Goal: Transaction & Acquisition: Register for event/course

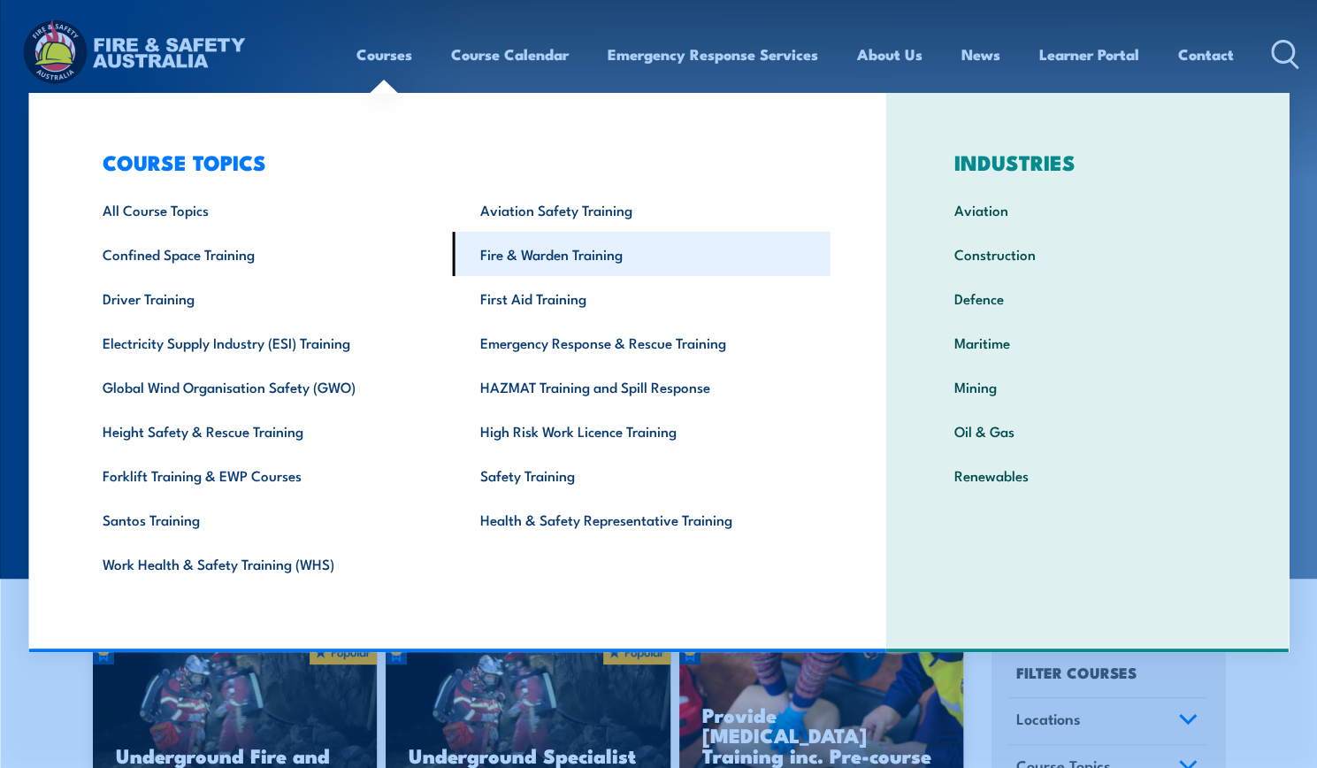
click at [628, 276] on link "Fire & Warden Training" at bounding box center [642, 254] width 378 height 44
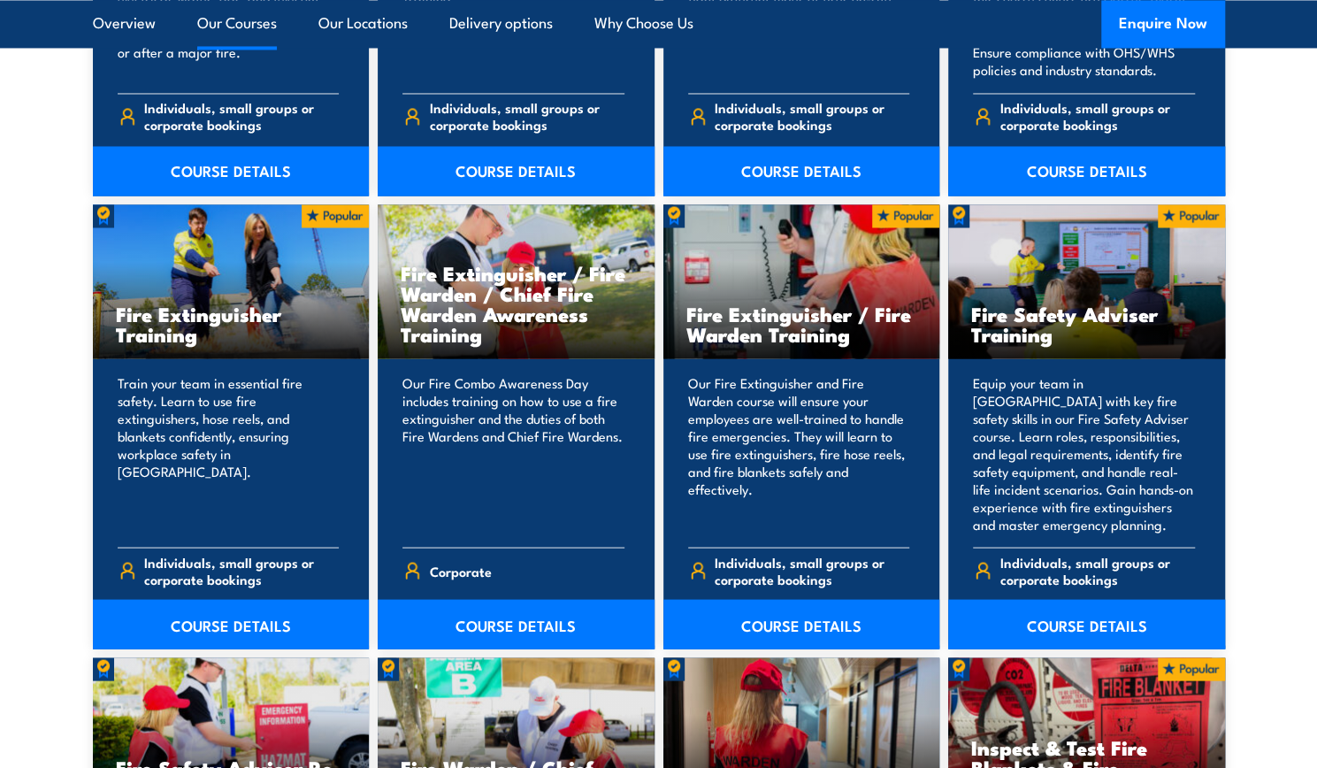
scroll to position [1769, 0]
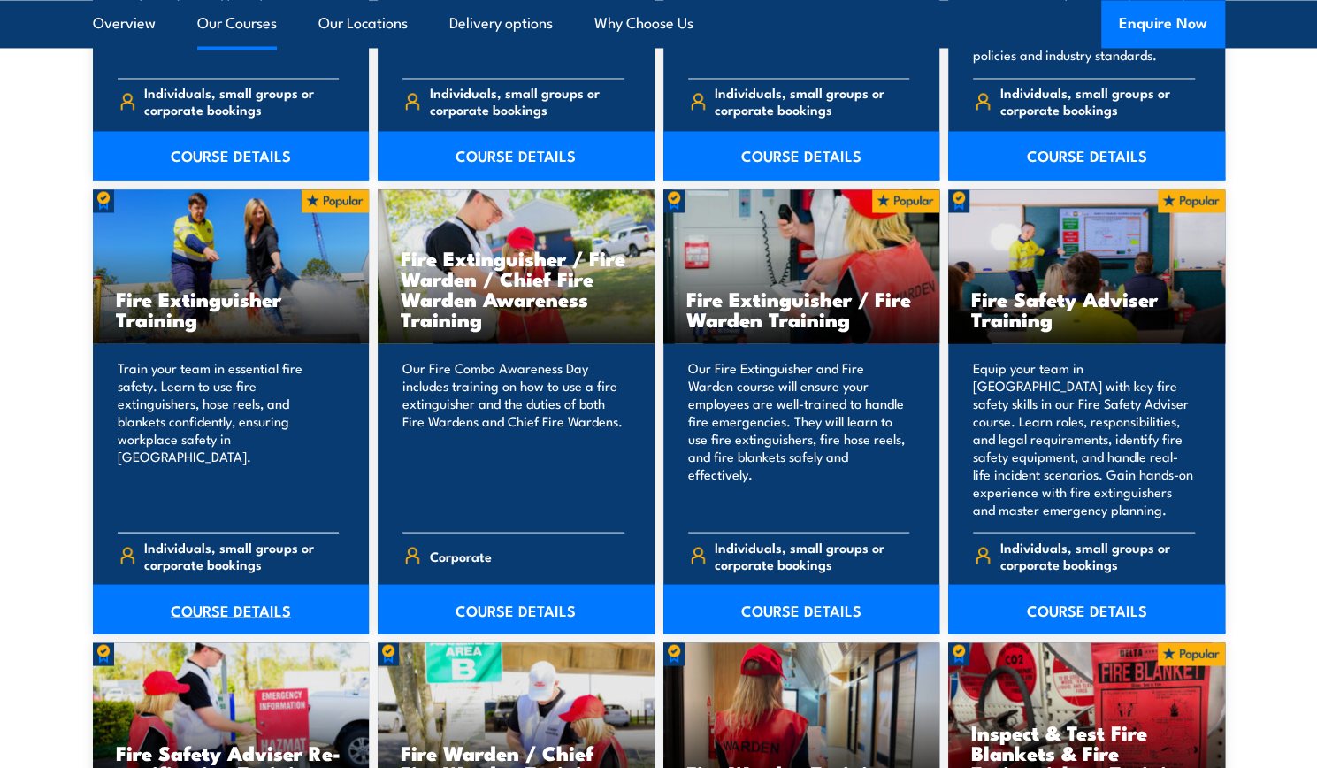
click at [234, 602] on link "COURSE DETAILS" at bounding box center [231, 609] width 277 height 50
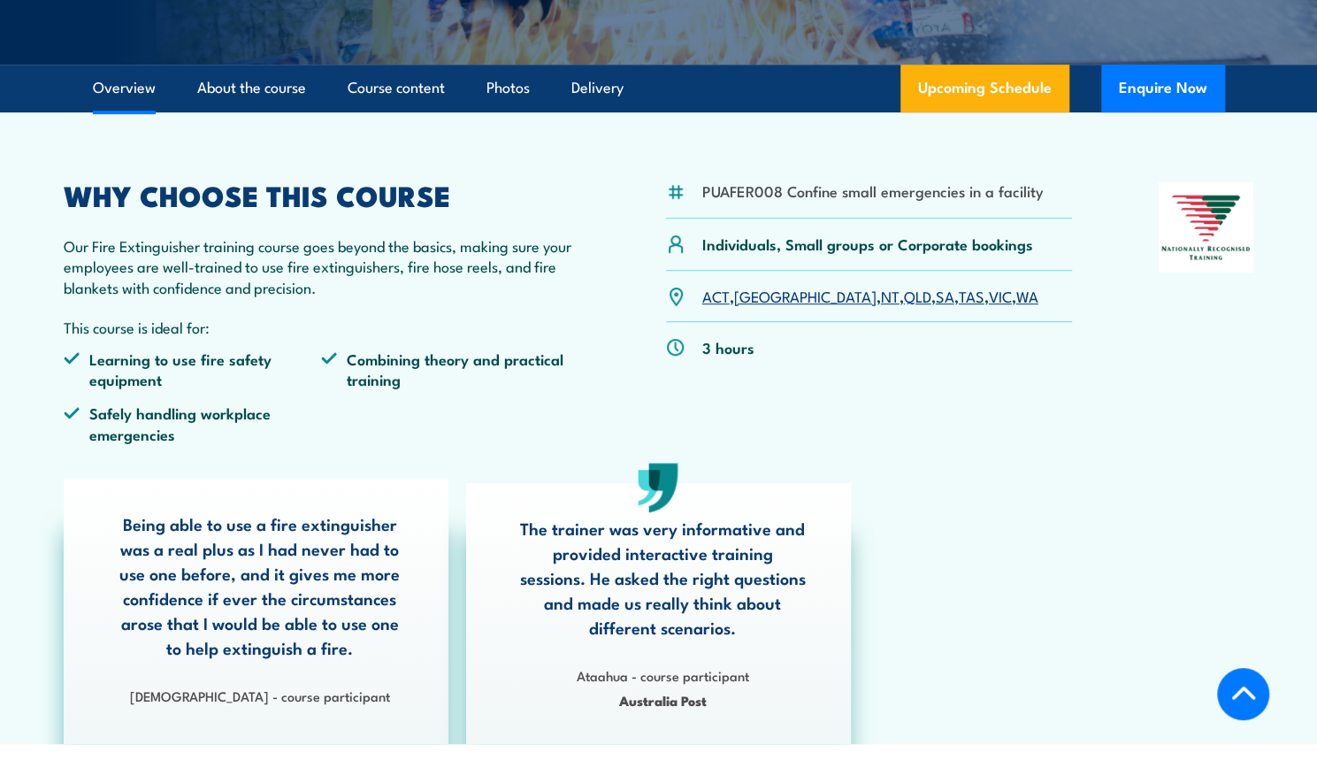
click at [989, 297] on link "VIC" at bounding box center [1000, 295] width 23 height 21
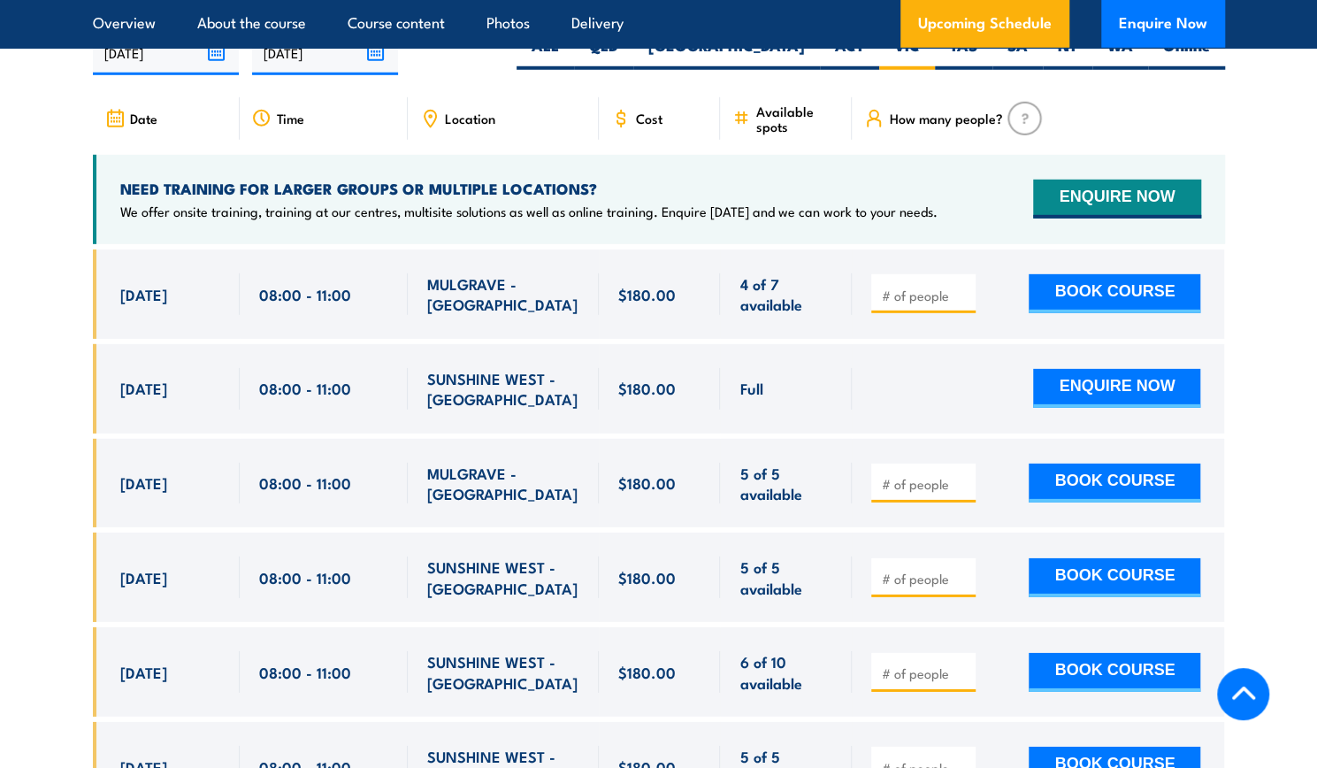
scroll to position [3057, 0]
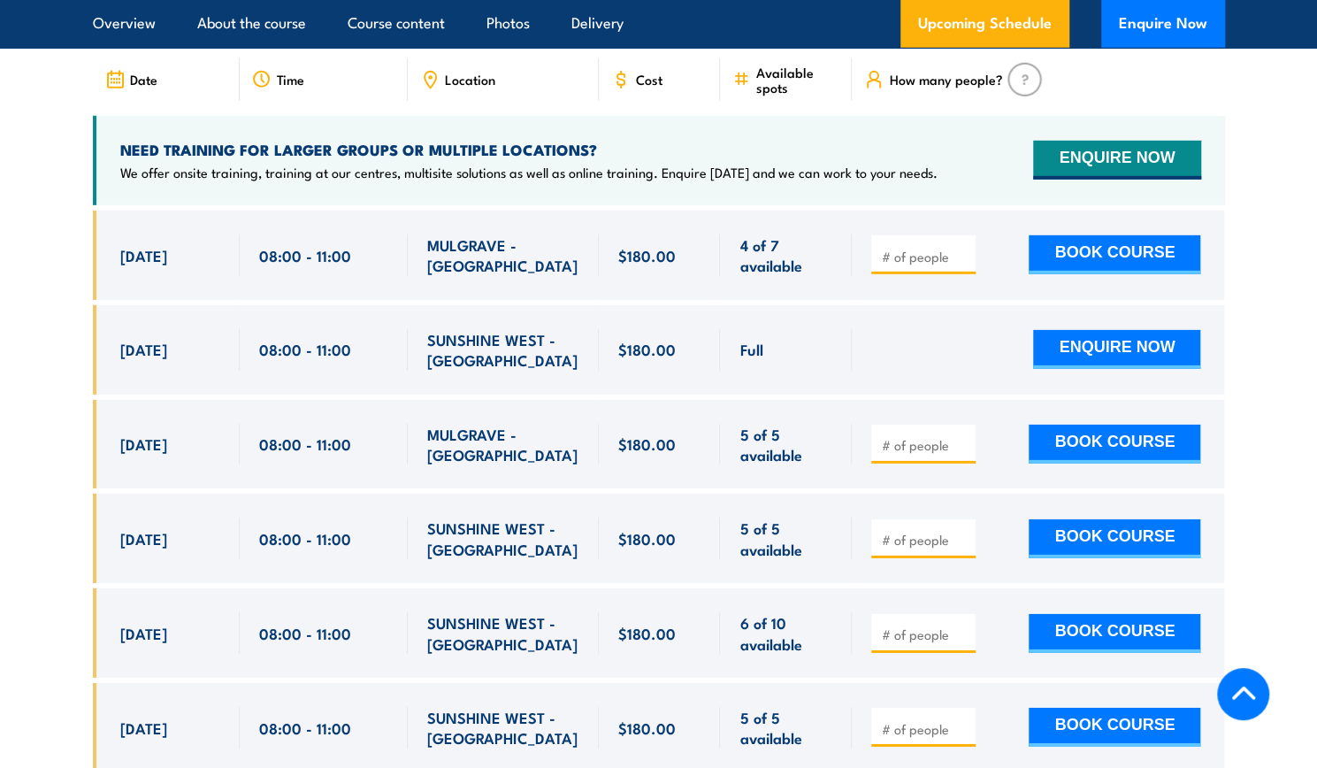
click at [26, 526] on section "UPCOMING SCHEDULE FOR - "Fire Extinguisher Training" [DATE] [DATE]" at bounding box center [658, 510] width 1317 height 1144
click at [0, 532] on section "UPCOMING SCHEDULE FOR - "Fire Extinguisher Training" [DATE] [DATE]" at bounding box center [658, 510] width 1317 height 1144
click at [51, 269] on section "UPCOMING SCHEDULE FOR - "Fire Extinguisher Training" [DATE] [DATE]" at bounding box center [658, 510] width 1317 height 1144
click at [920, 248] on input "number" at bounding box center [925, 257] width 88 height 18
type input "1"
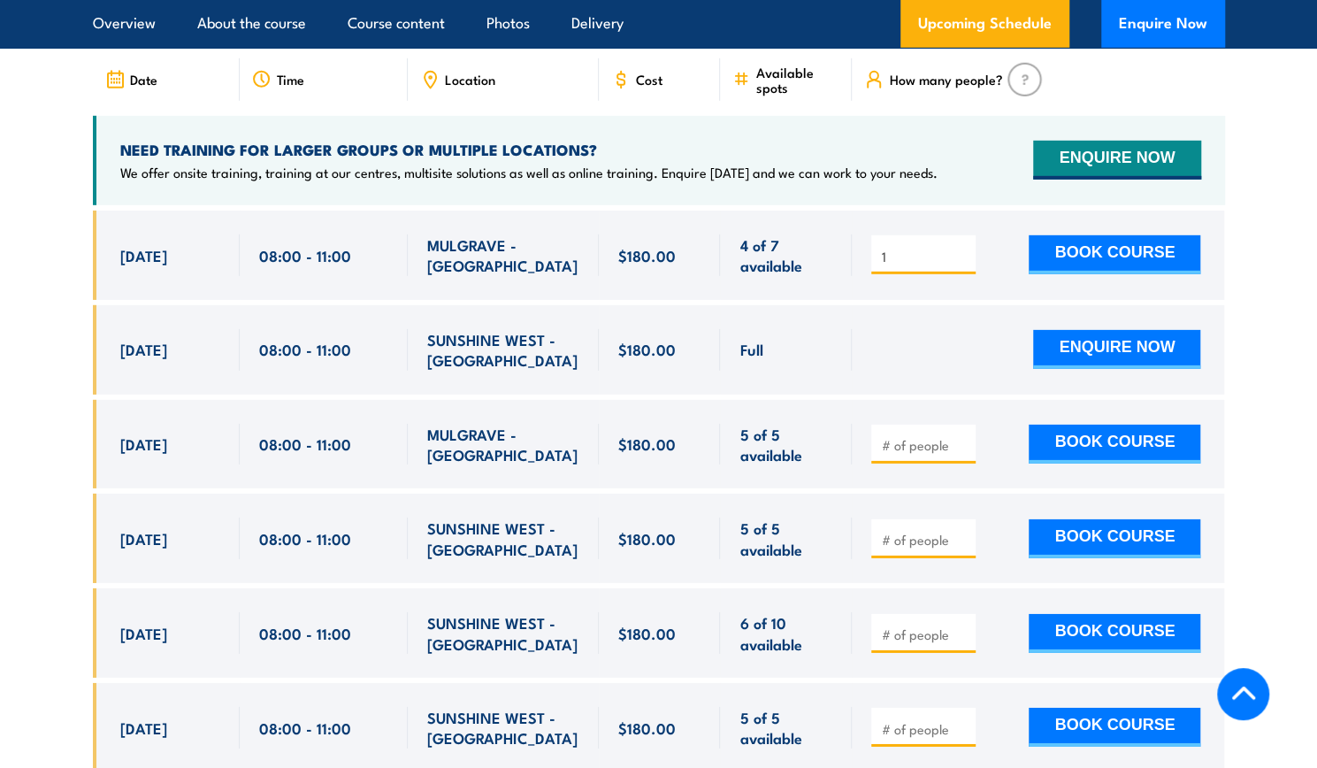
click at [1242, 204] on section "UPCOMING SCHEDULE FOR - "Fire Extinguisher Training" [DATE] [DATE]" at bounding box center [658, 510] width 1317 height 1144
click at [1168, 235] on button "BOOK COURSE" at bounding box center [1115, 254] width 172 height 39
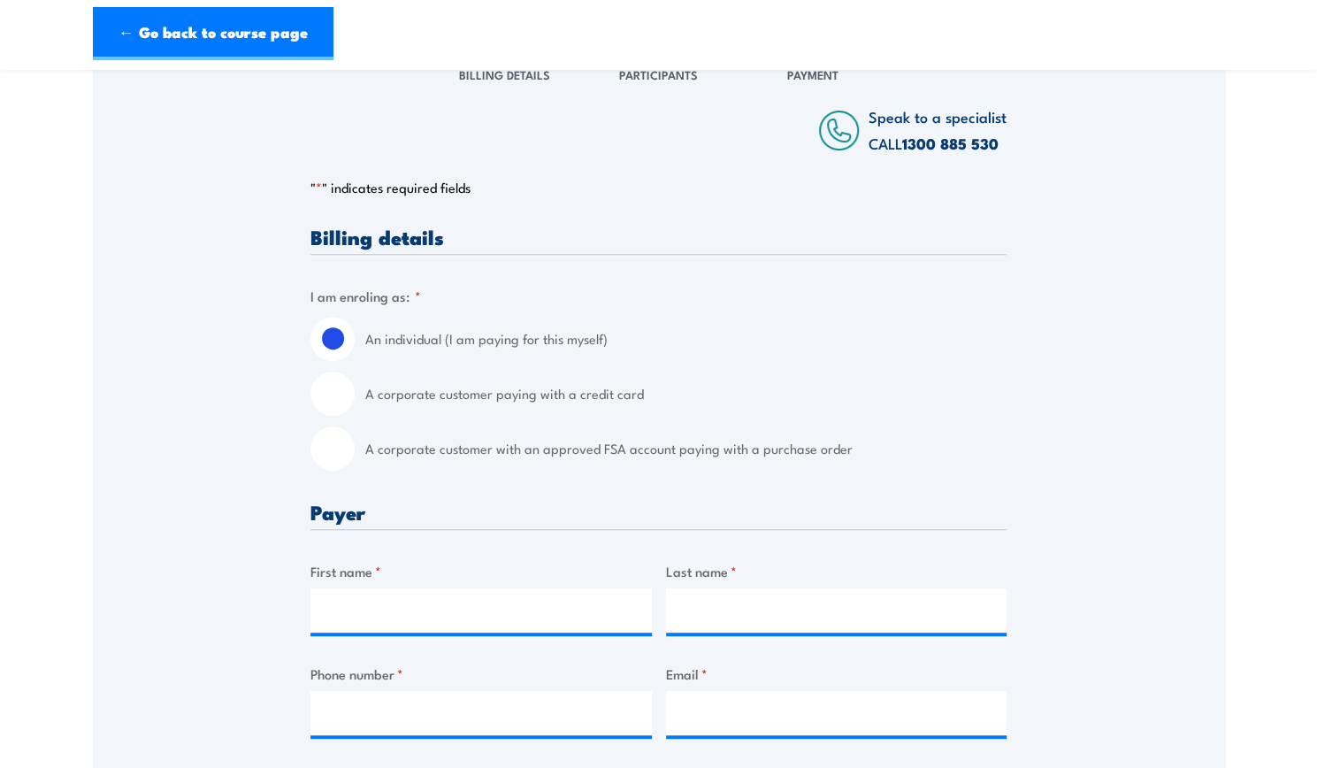
scroll to position [354, 0]
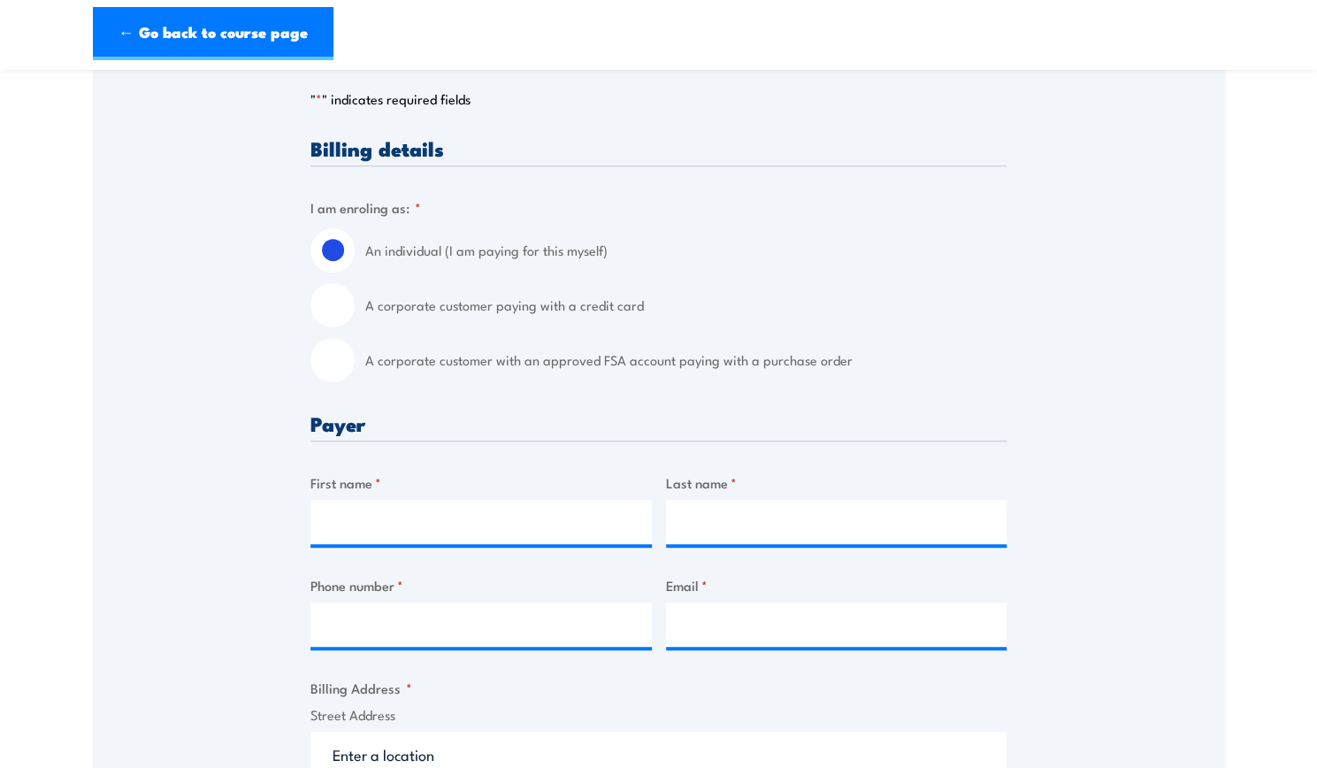
click at [340, 380] on div "A corporate customer with an approved FSA account paying with a purchase order" at bounding box center [658, 360] width 696 height 44
click at [331, 367] on input "A corporate customer with an approved FSA account paying with a purchase order" at bounding box center [332, 360] width 44 height 44
radio input "true"
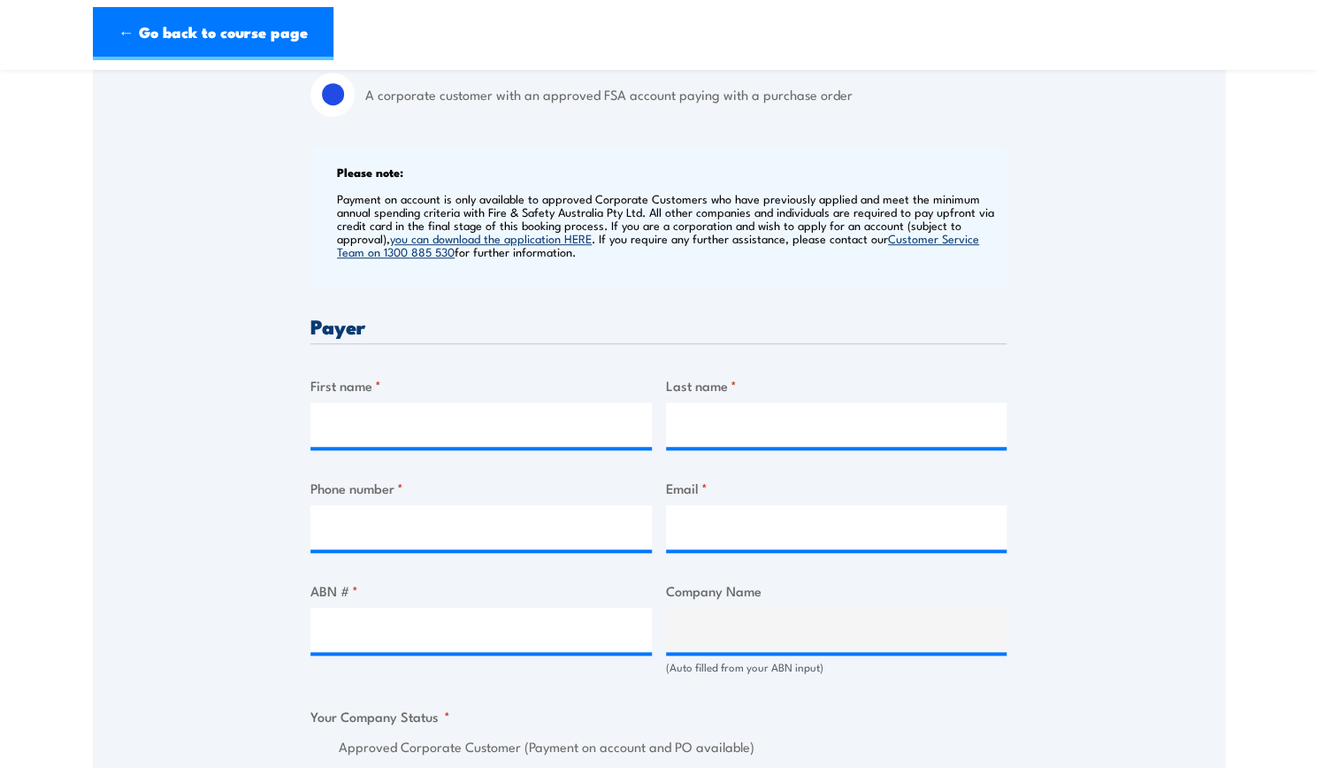
scroll to position [708, 0]
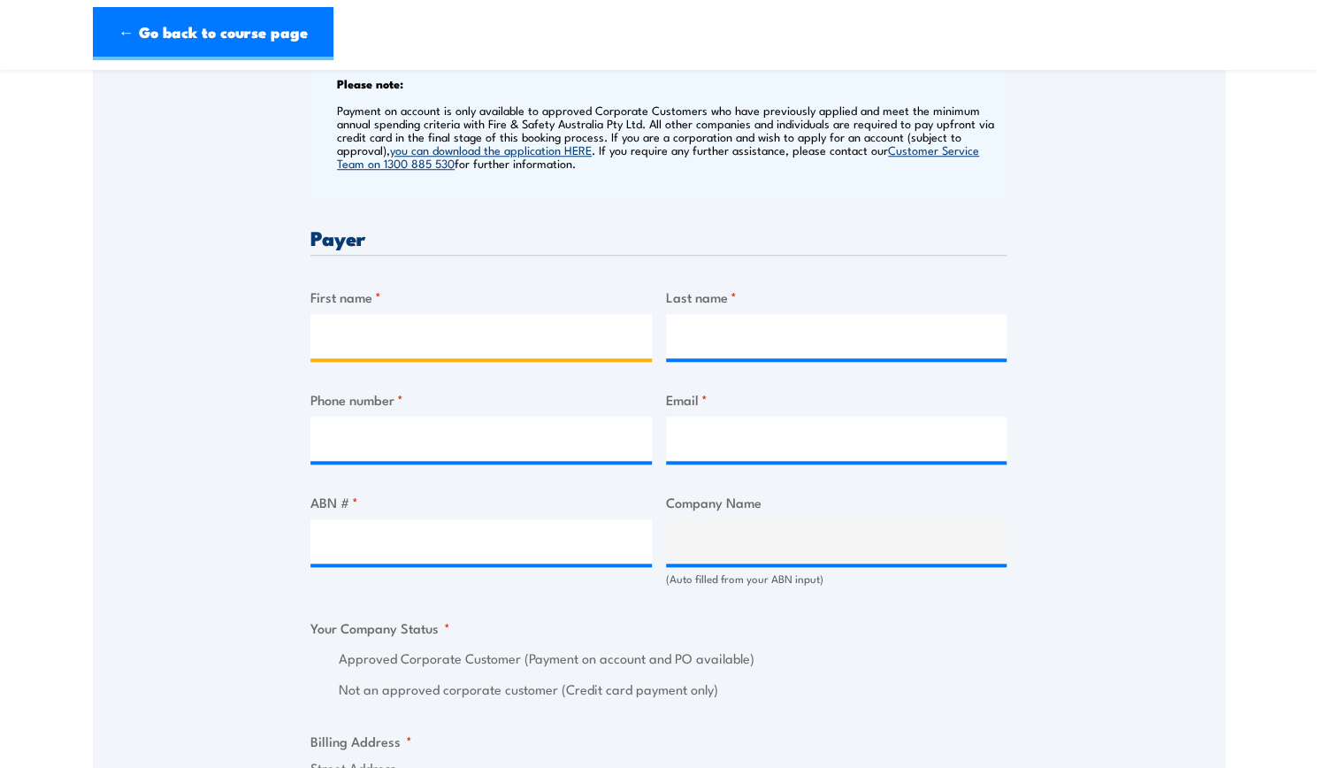
click at [402, 323] on input "First name *" at bounding box center [480, 336] width 341 height 44
type input "Mia"
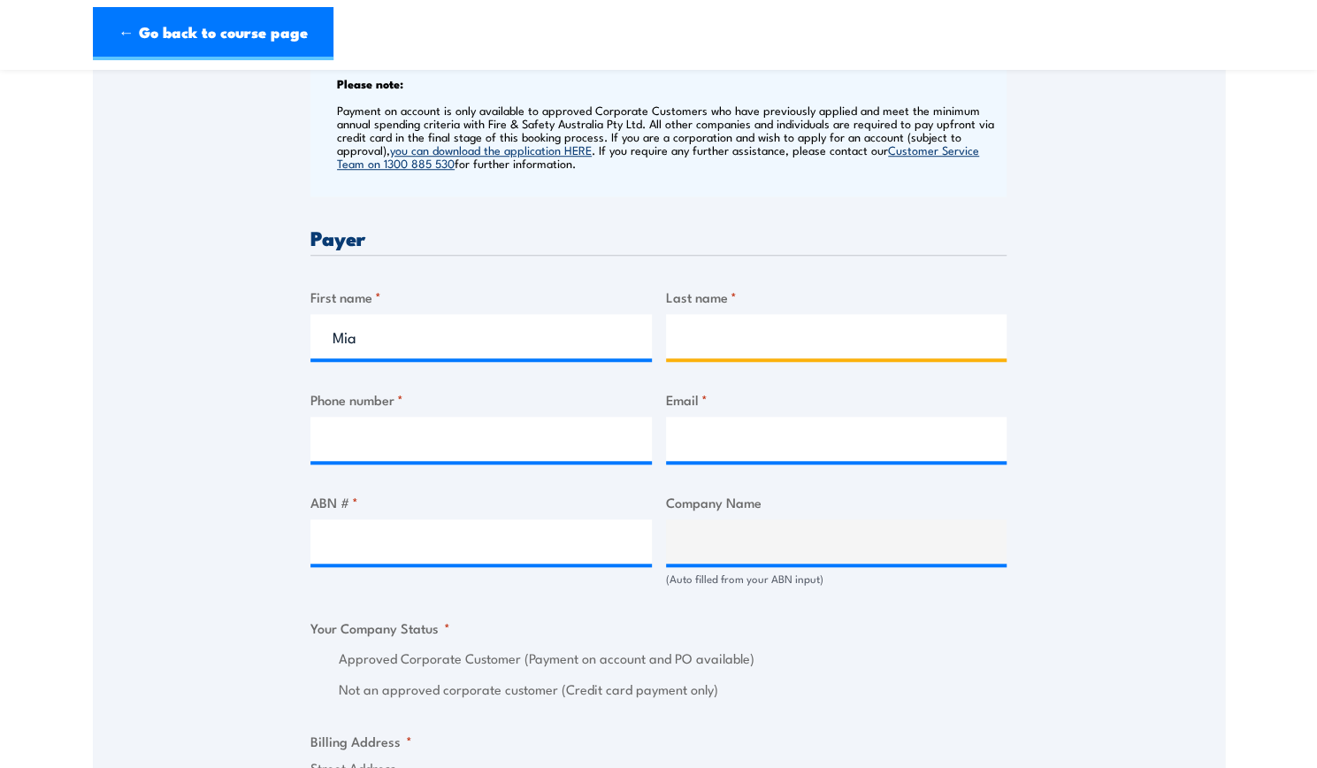
click at [755, 318] on input "Last name *" at bounding box center [836, 336] width 341 height 44
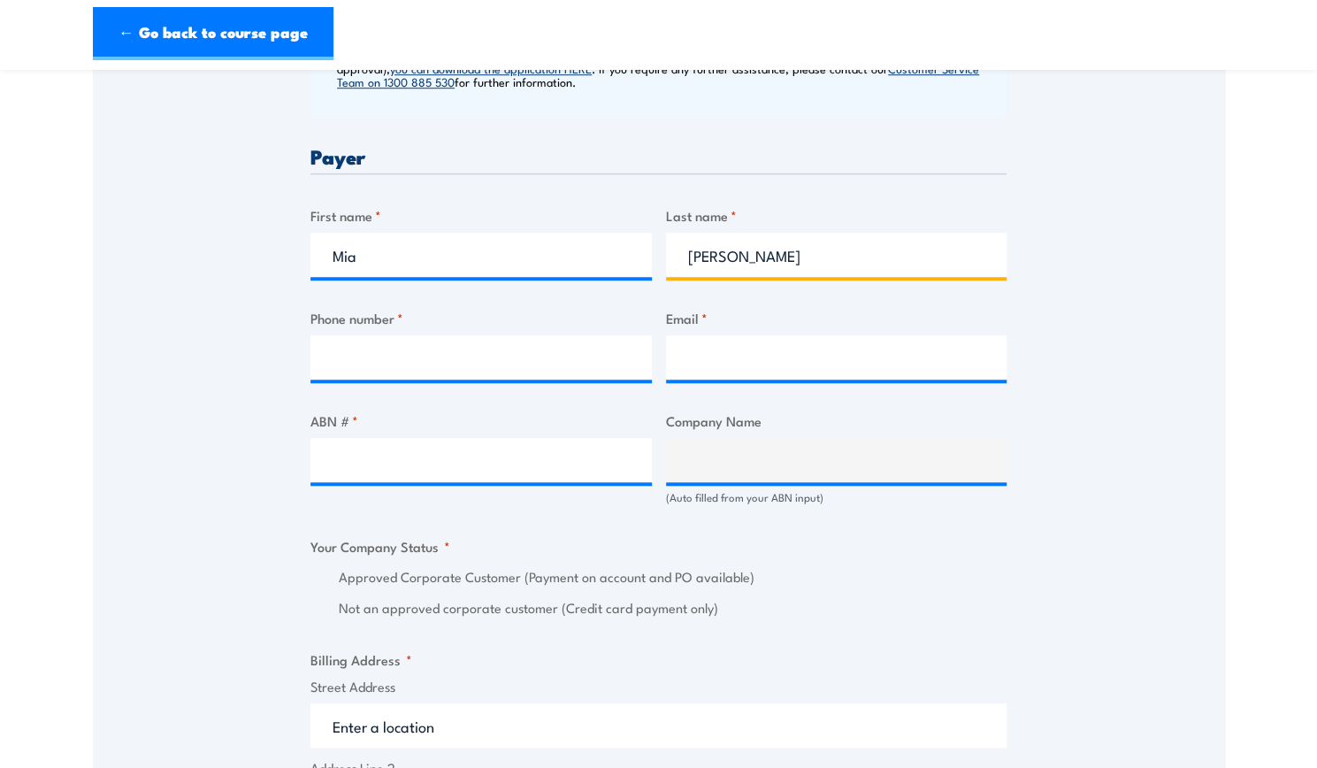
scroll to position [885, 0]
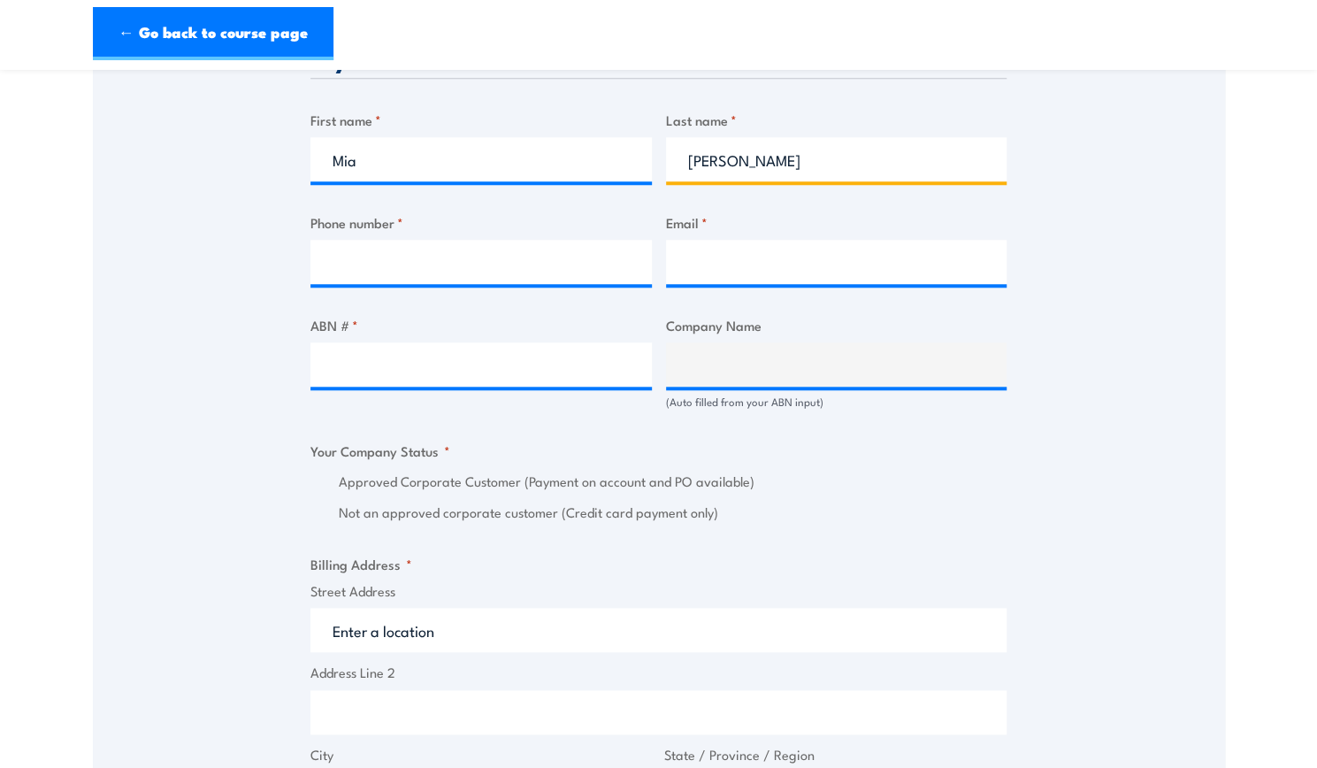
type input "Payne"
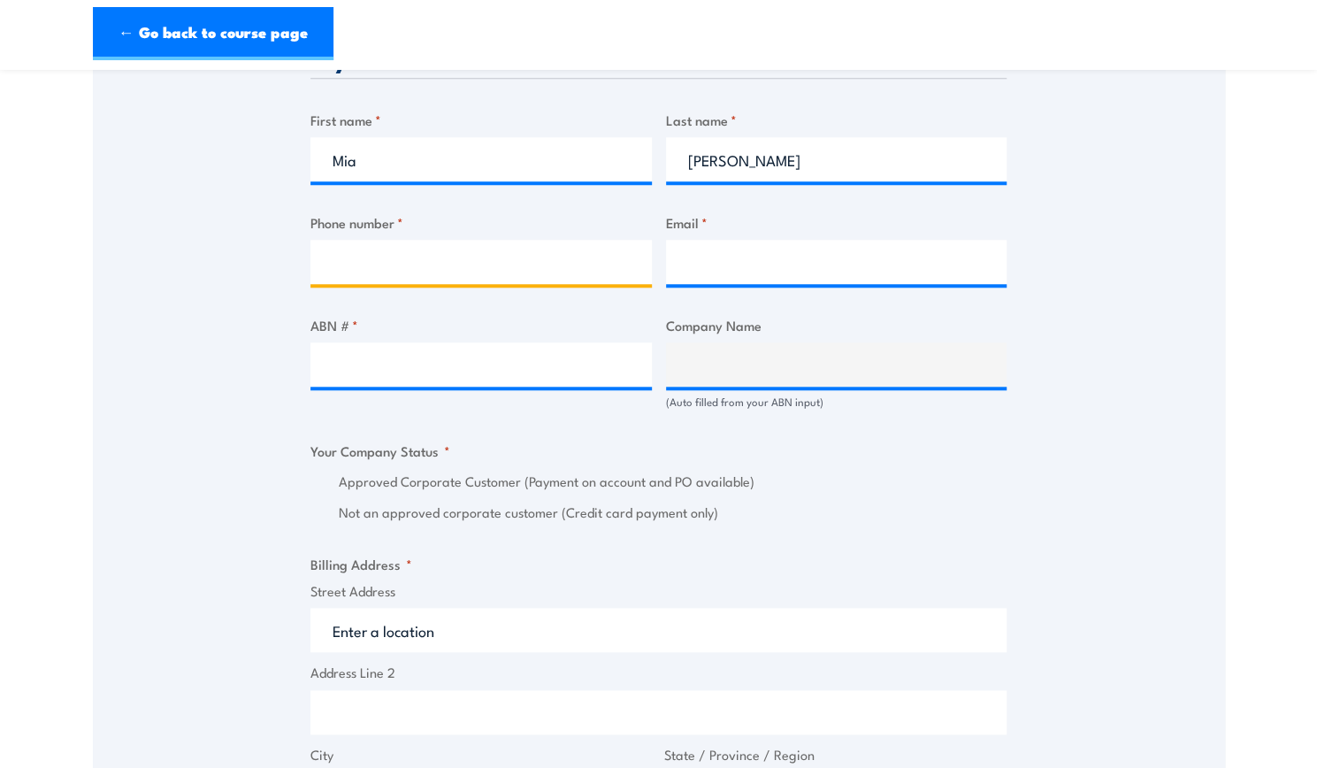
click at [532, 251] on input "Phone number *" at bounding box center [480, 262] width 341 height 44
type input "0428448966"
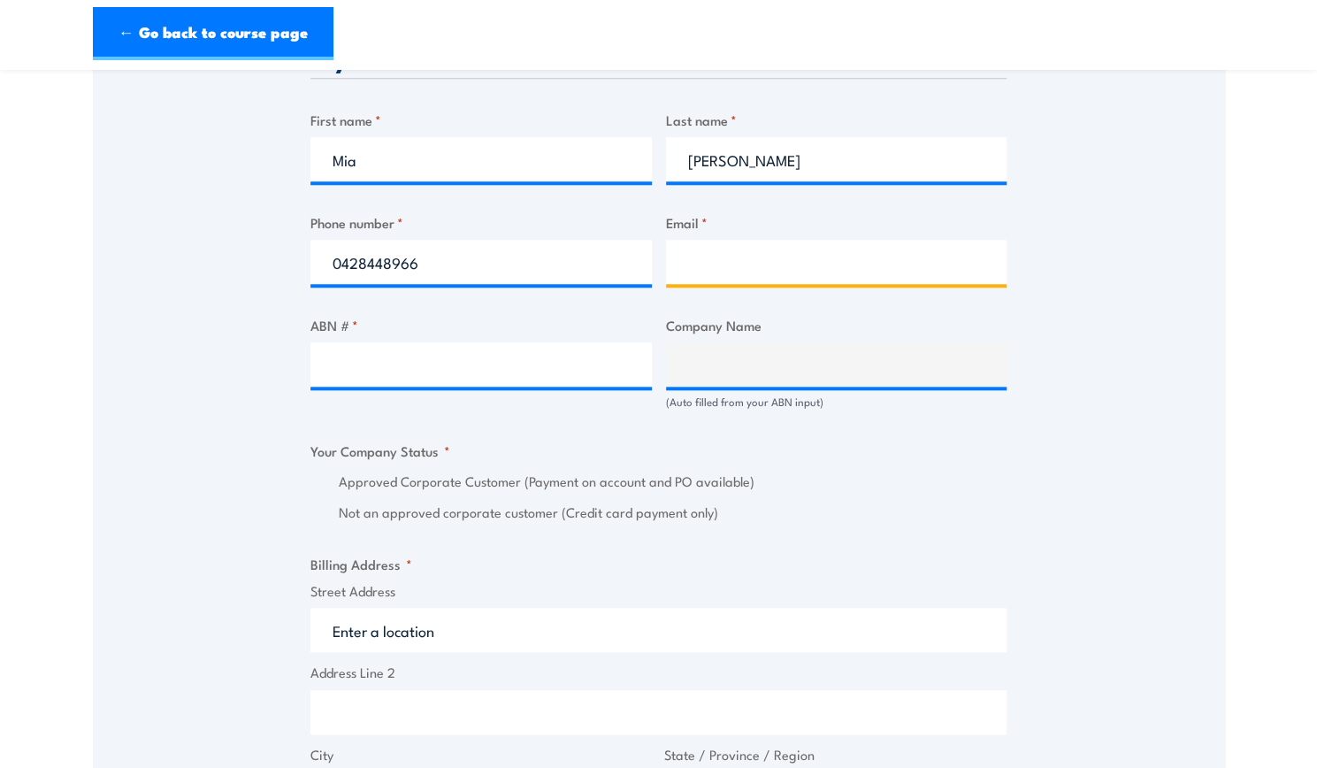
click at [704, 257] on input "Email *" at bounding box center [836, 262] width 341 height 44
type input "accounts@grilld.com.au"
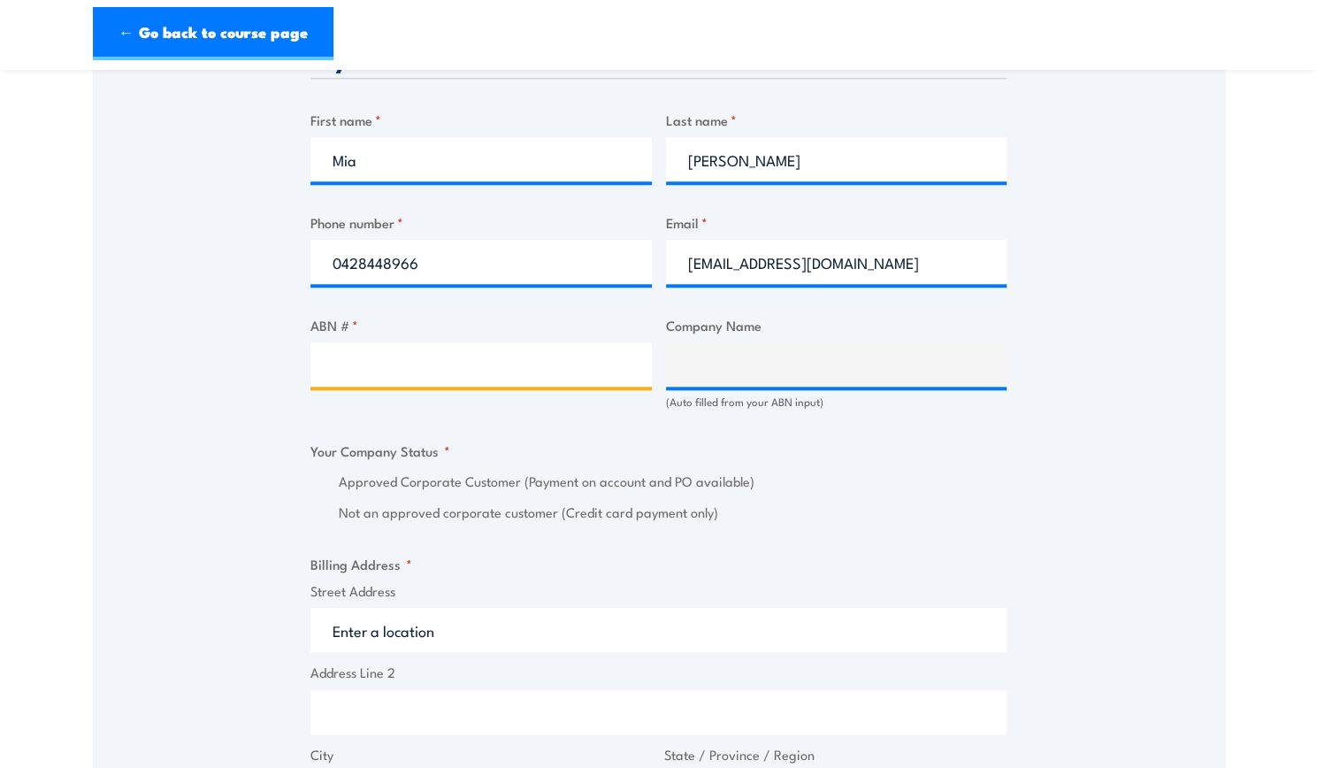
click at [469, 367] on input "ABN # *" at bounding box center [480, 364] width 341 height 44
paste input "17 106 297 394"
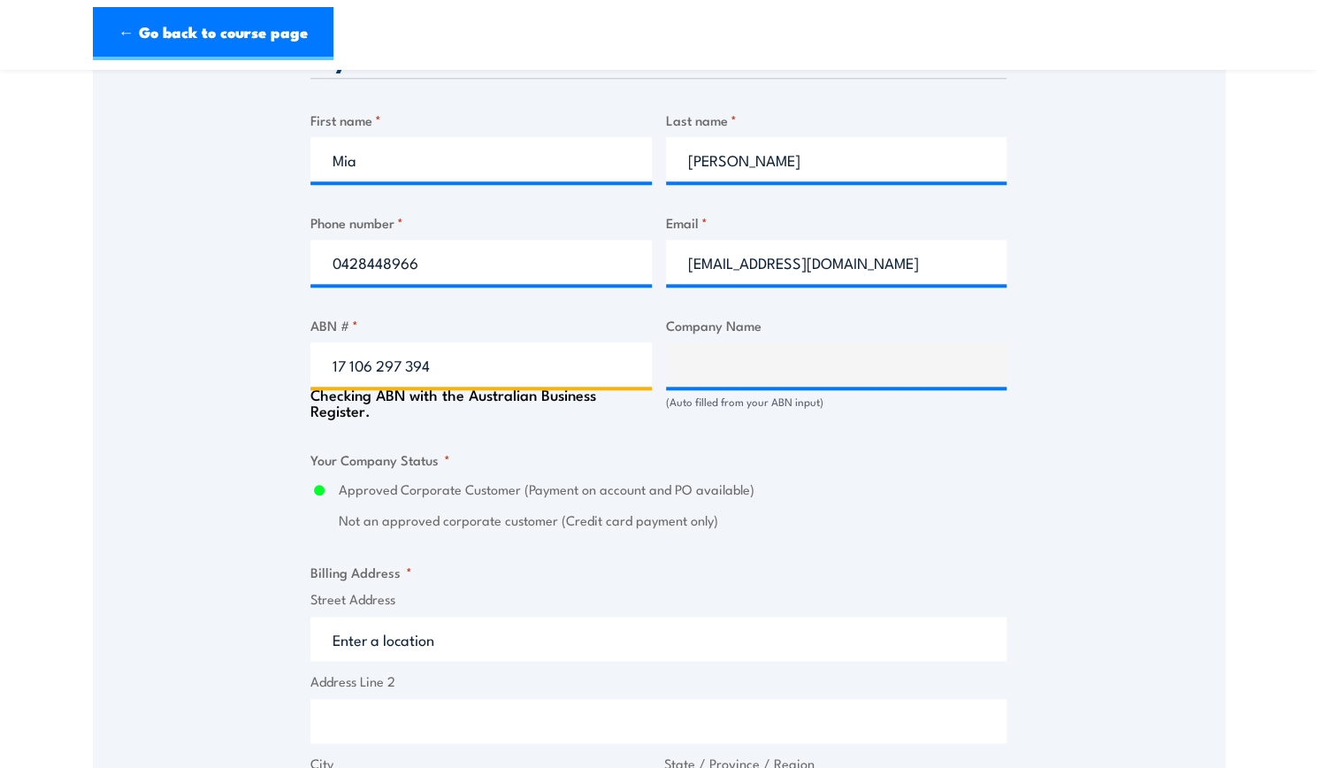
type input "17 106 297 394"
type input "GRILL'D PTY LTD"
radio input "true"
click at [961, 495] on div "Approved Corporate Customer (Payment on account and PO available) Not an approv…" at bounding box center [658, 504] width 696 height 51
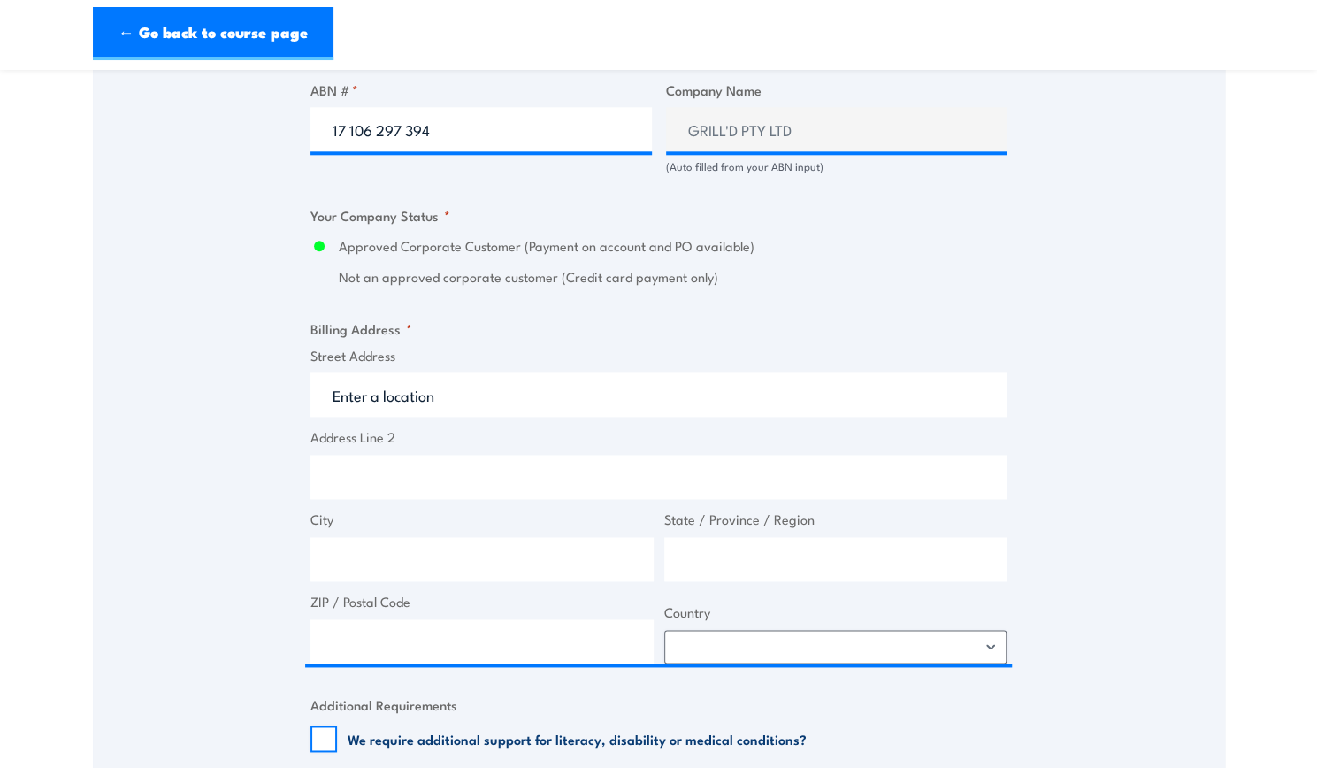
scroll to position [1150, 0]
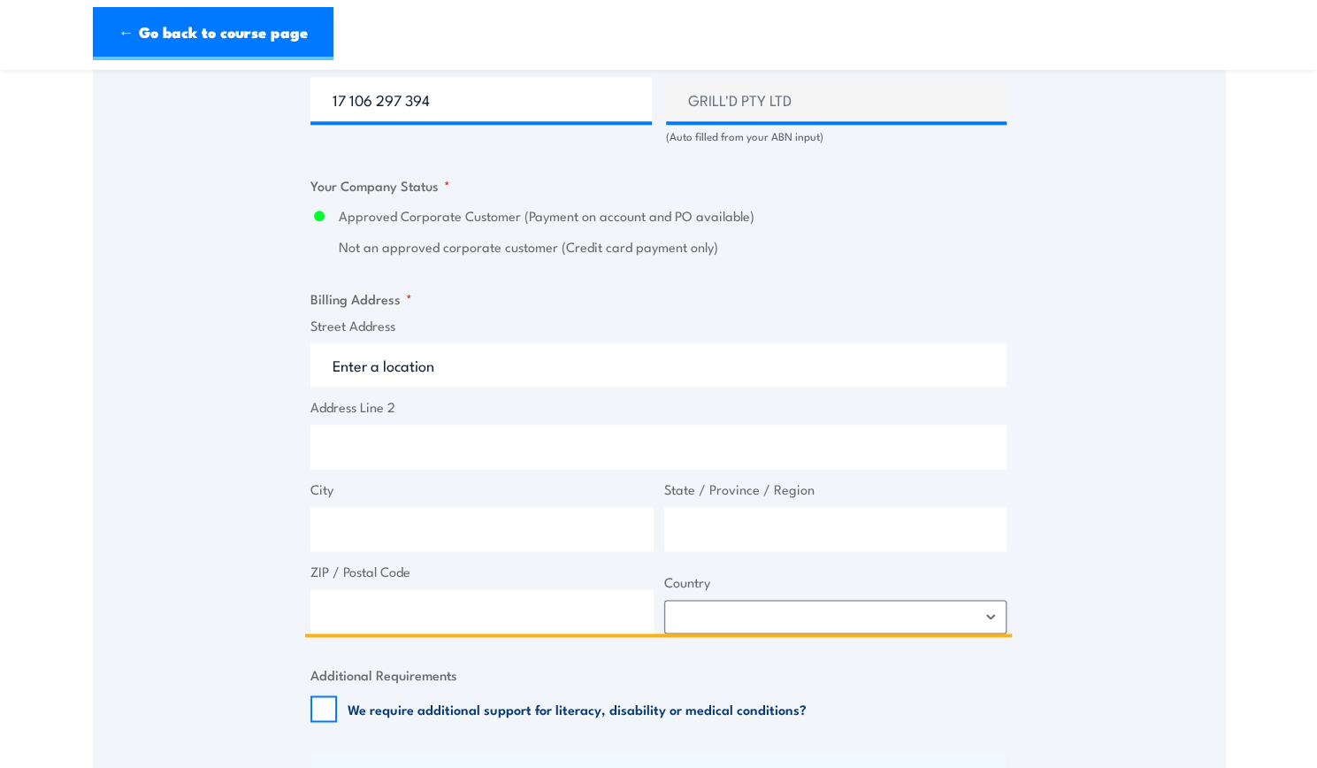
click at [457, 364] on input "Street Address" at bounding box center [658, 364] width 696 height 44
paste input "Level 1&2 South Building 8 658 Church St"
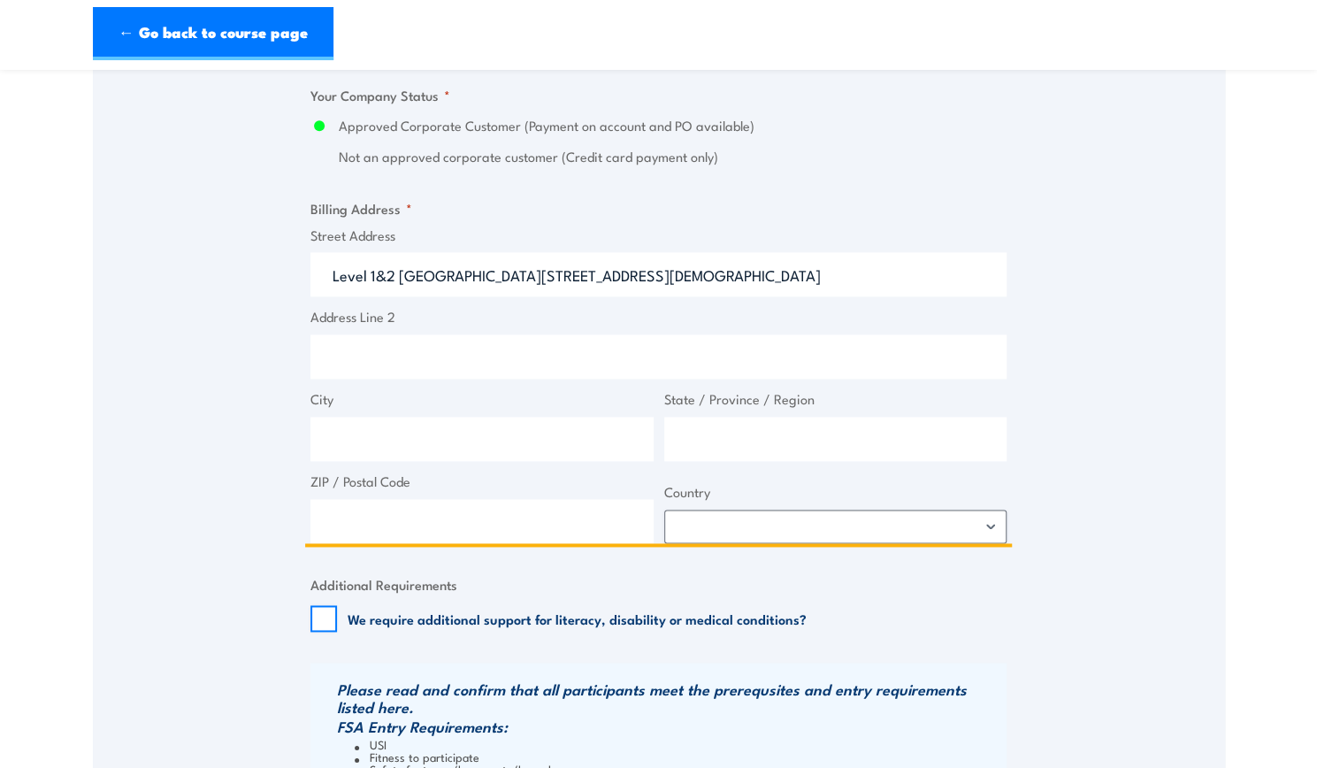
scroll to position [1327, 0]
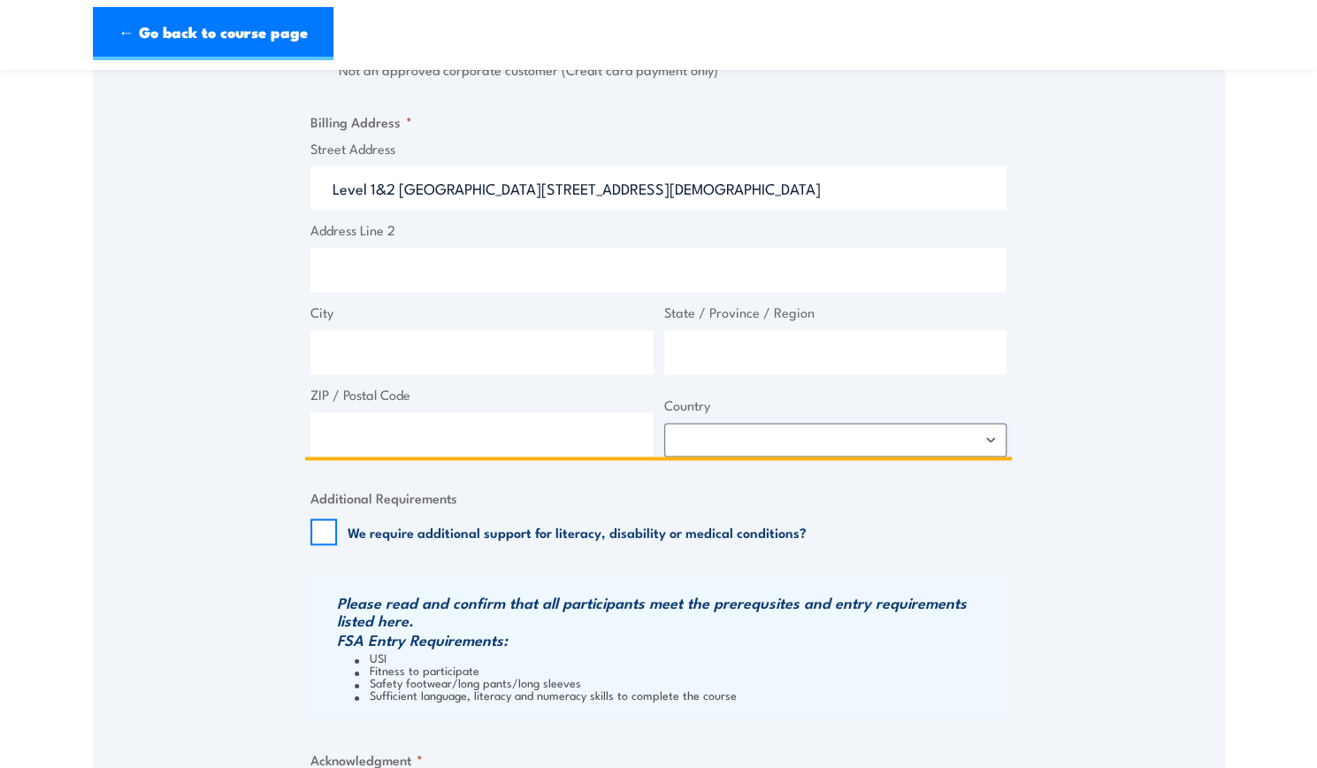
type input "Level 1&2 South Building 8 658 Church St"
click at [447, 354] on input "City" at bounding box center [481, 352] width 343 height 44
type input "Melbourne"
click at [790, 352] on input "State / Province / Region" at bounding box center [835, 352] width 343 height 44
type input "Victoria"
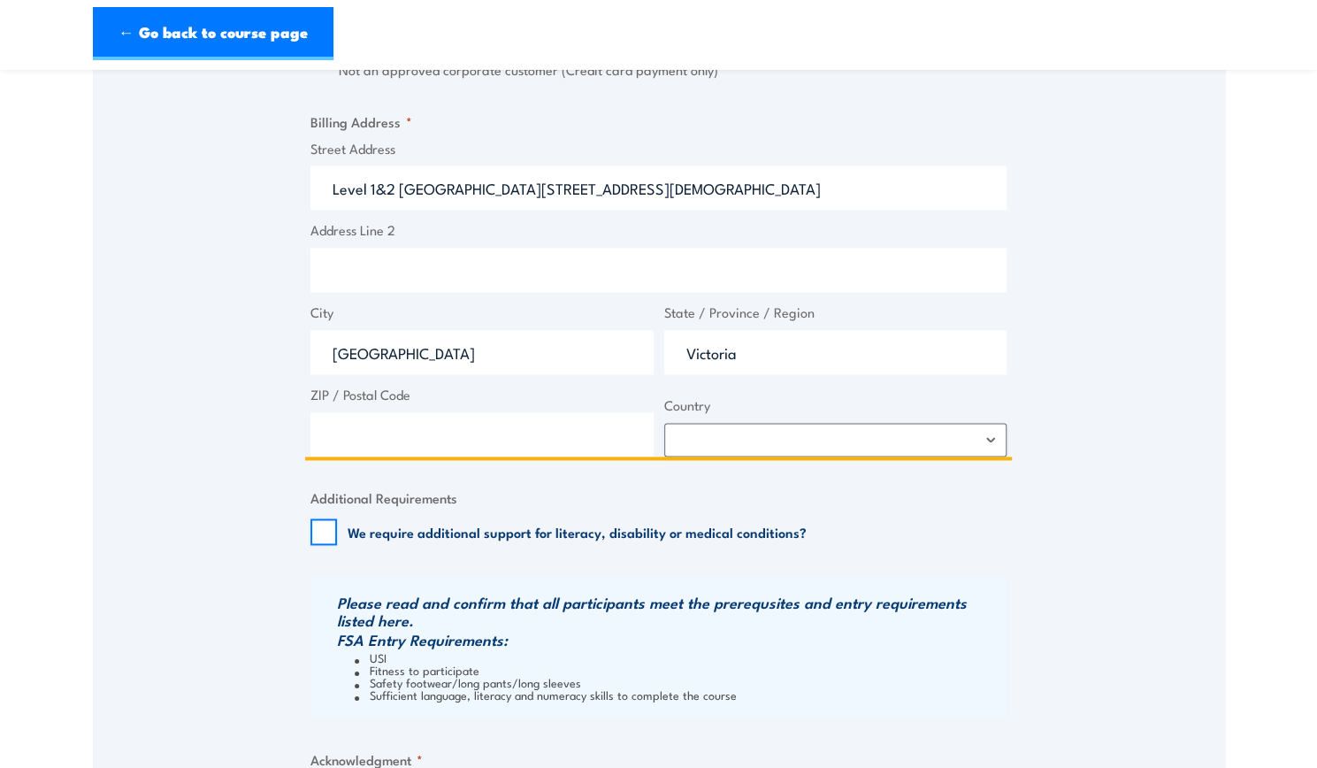
click at [446, 433] on input "ZIP / Postal Code" at bounding box center [481, 434] width 343 height 44
type input "3121"
click at [801, 440] on select "Afghanistan Albania Algeria American Samoa Andorra Angola Anguilla Antarctica A…" at bounding box center [835, 440] width 343 height 34
select select "Australia"
click at [664, 423] on select "Afghanistan Albania Algeria American Samoa Andorra Angola Anguilla Antarctica A…" at bounding box center [835, 440] width 343 height 34
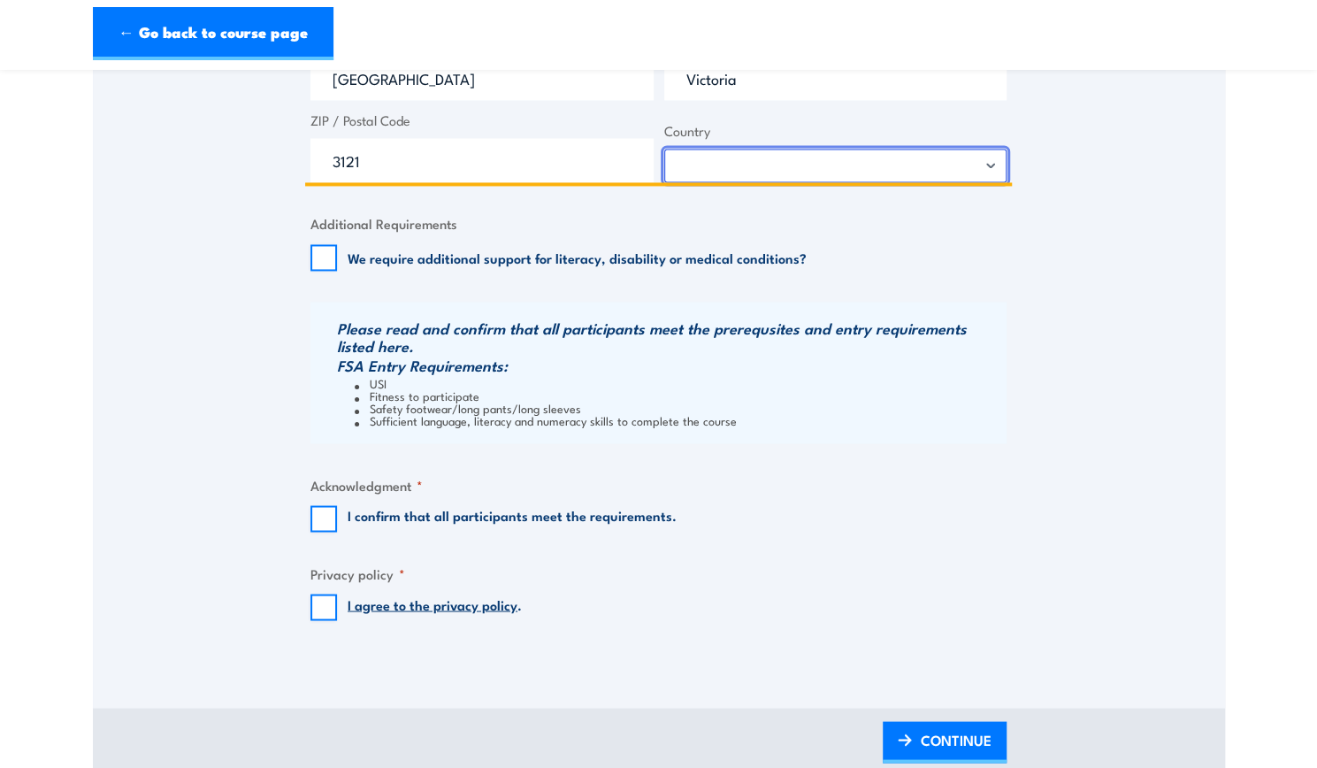
scroll to position [1681, 0]
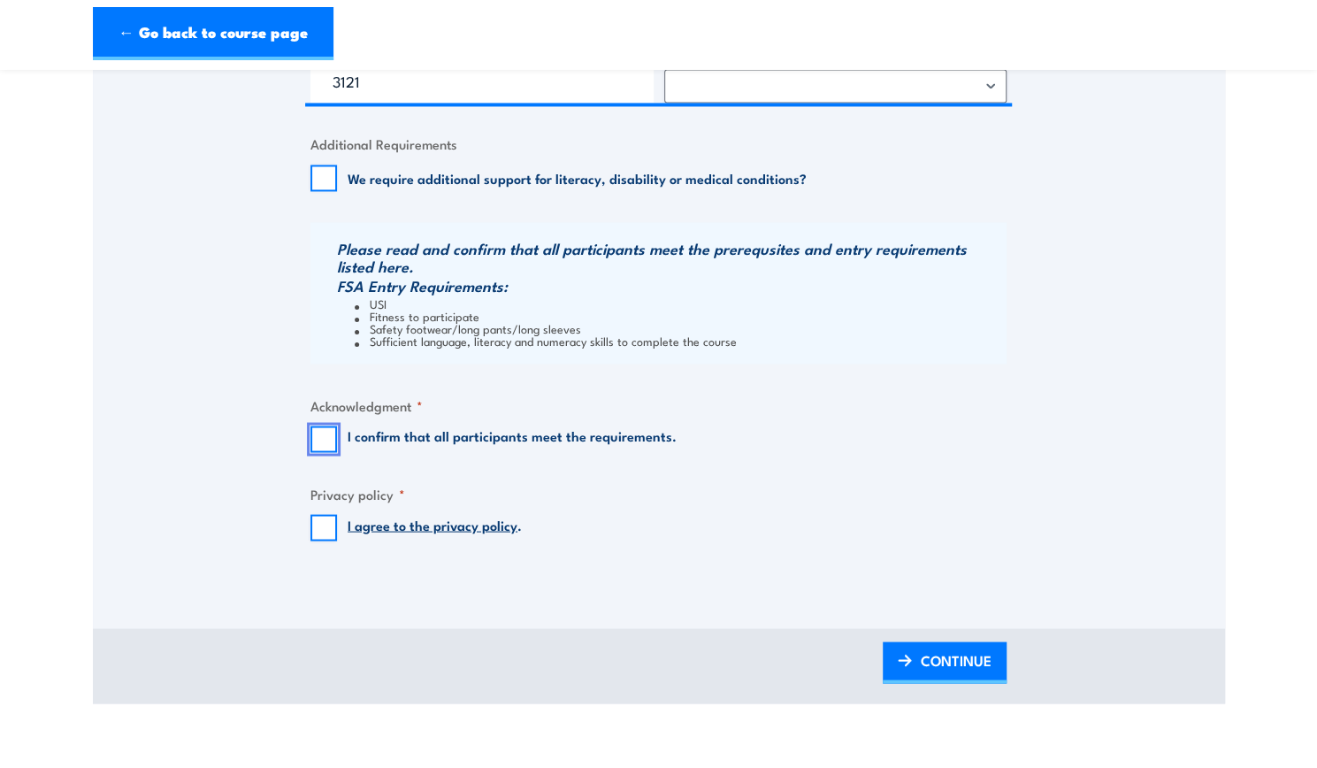
drag, startPoint x: 322, startPoint y: 441, endPoint x: 318, endPoint y: 466, distance: 25.2
click at [322, 441] on input "I confirm that all participants meet the requirements." at bounding box center [323, 438] width 27 height 27
checkbox input "true"
click at [316, 528] on input "I agree to the privacy policy ." at bounding box center [323, 527] width 27 height 27
checkbox input "true"
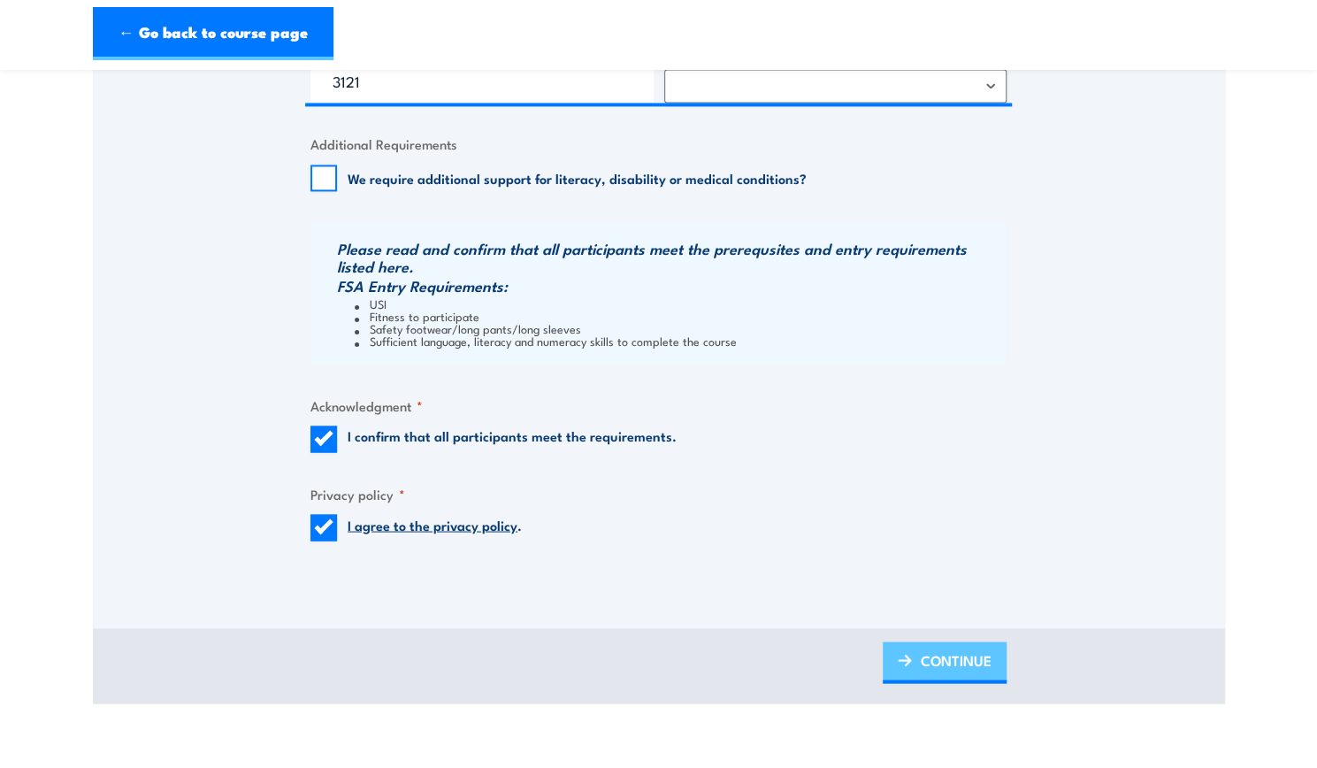
click at [964, 657] on span "CONTINUE" at bounding box center [956, 659] width 71 height 47
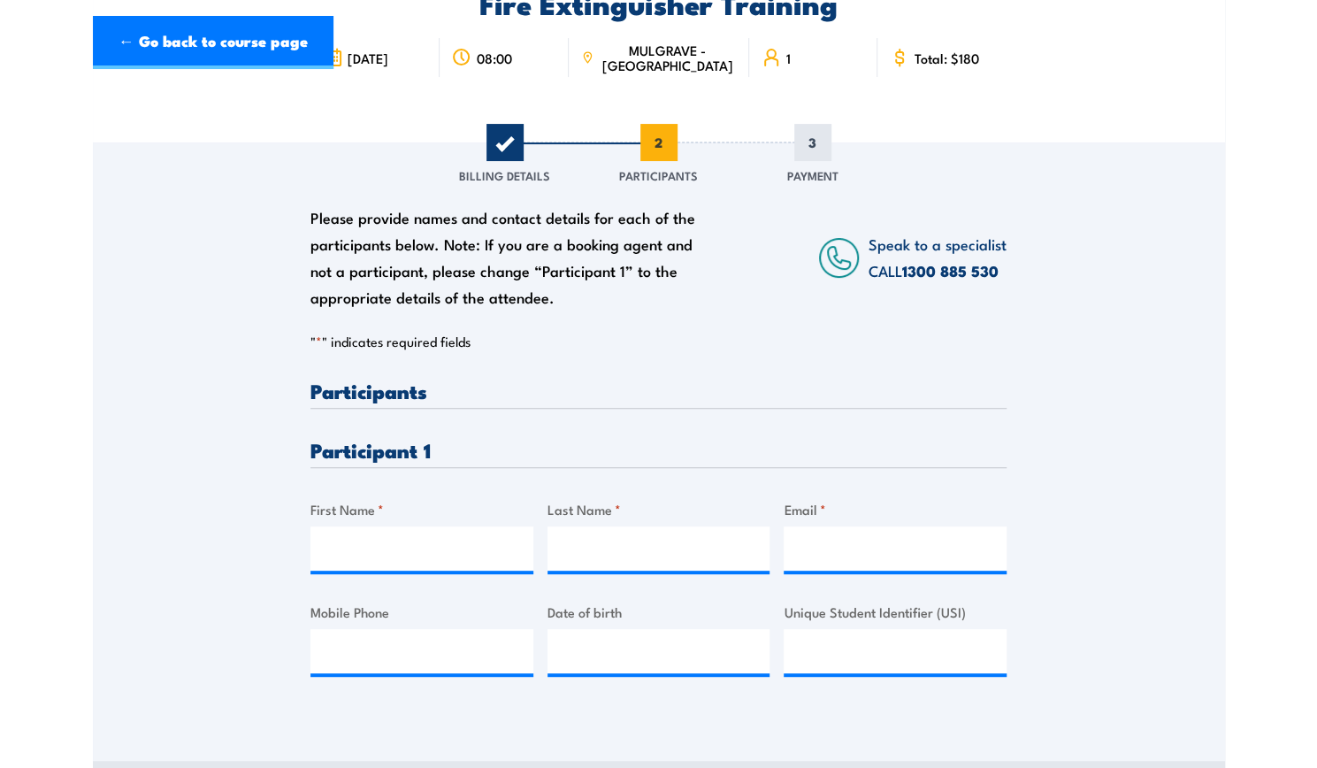
scroll to position [265, 0]
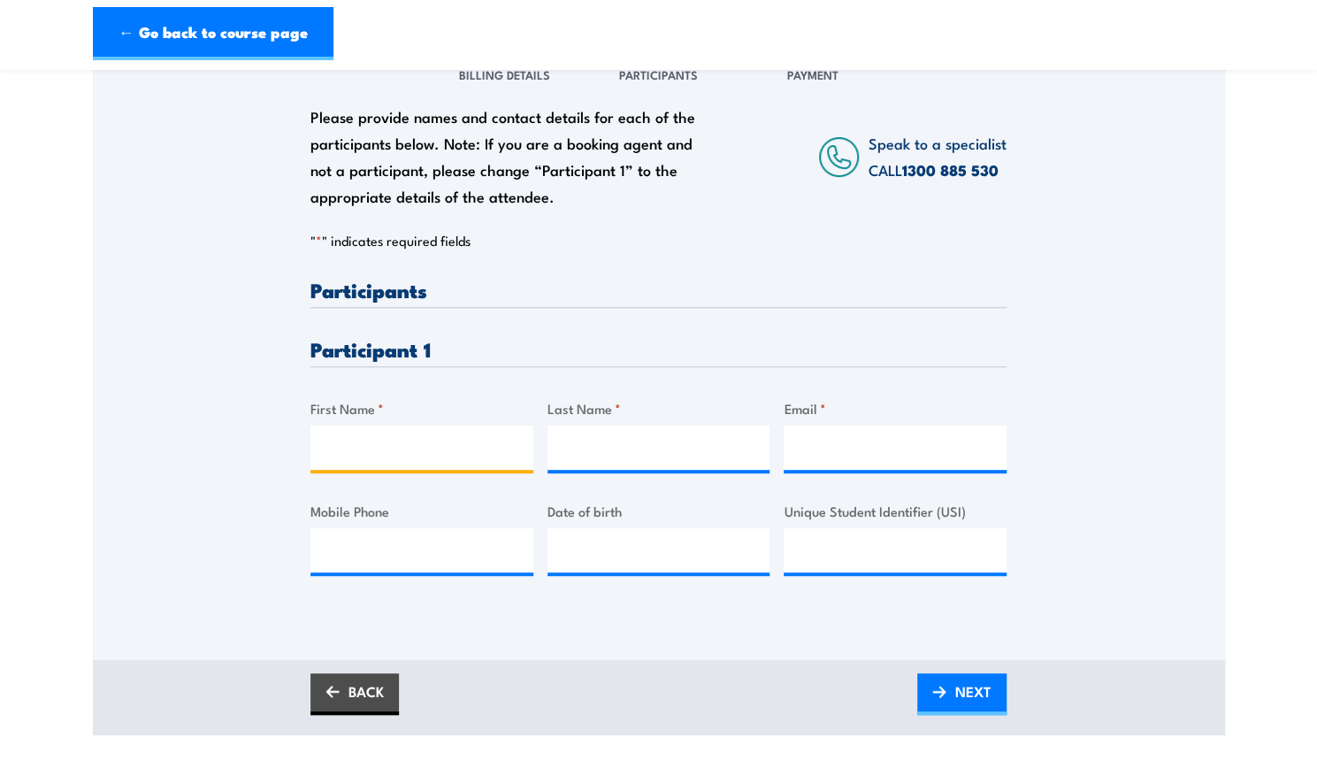
click at [492, 457] on input "First Name *" at bounding box center [421, 447] width 223 height 44
type input "Mia"
click at [564, 460] on input "Last Name *" at bounding box center [659, 447] width 223 height 44
type input "Payne"
click at [802, 448] on input "Email *" at bounding box center [895, 447] width 223 height 44
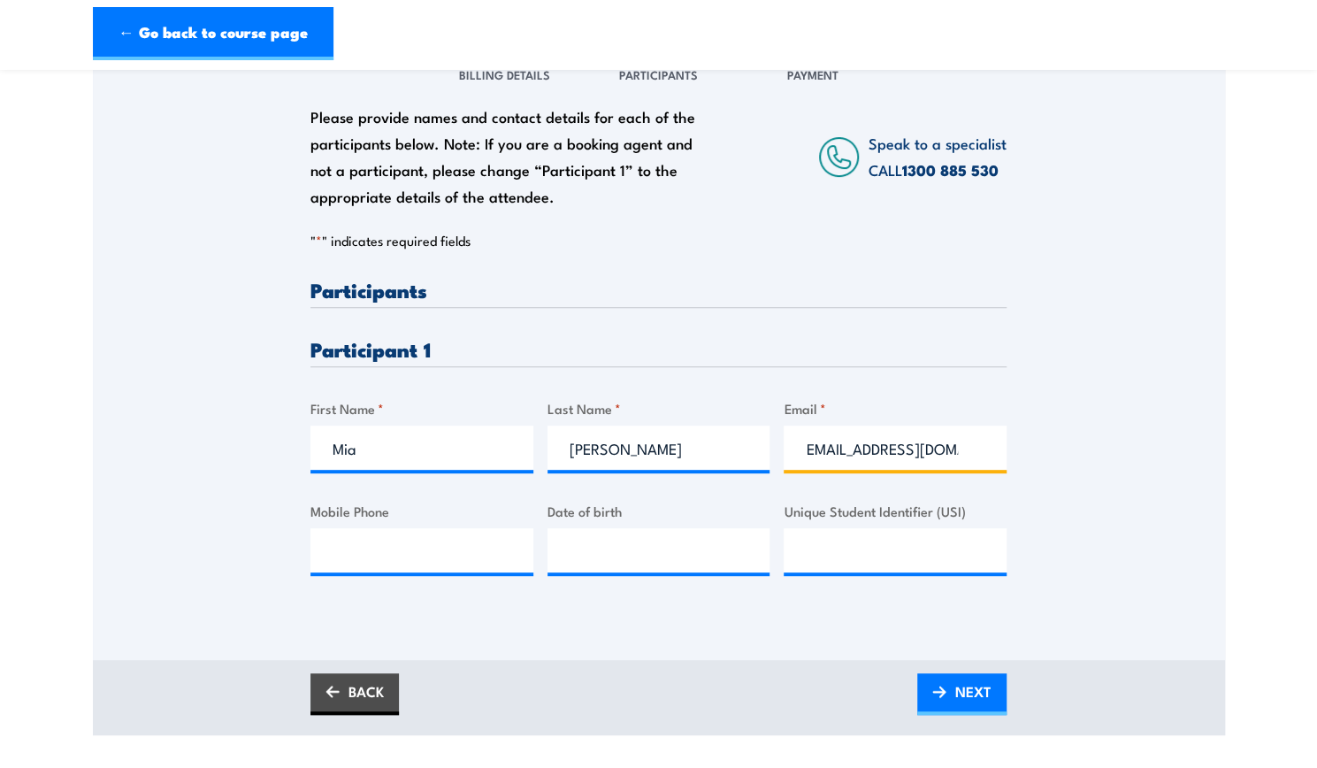
scroll to position [0, 18]
type input "miapayne024@gmail.com"
click at [481, 532] on input "Mobile Phone" at bounding box center [421, 550] width 223 height 44
type input "0428448966"
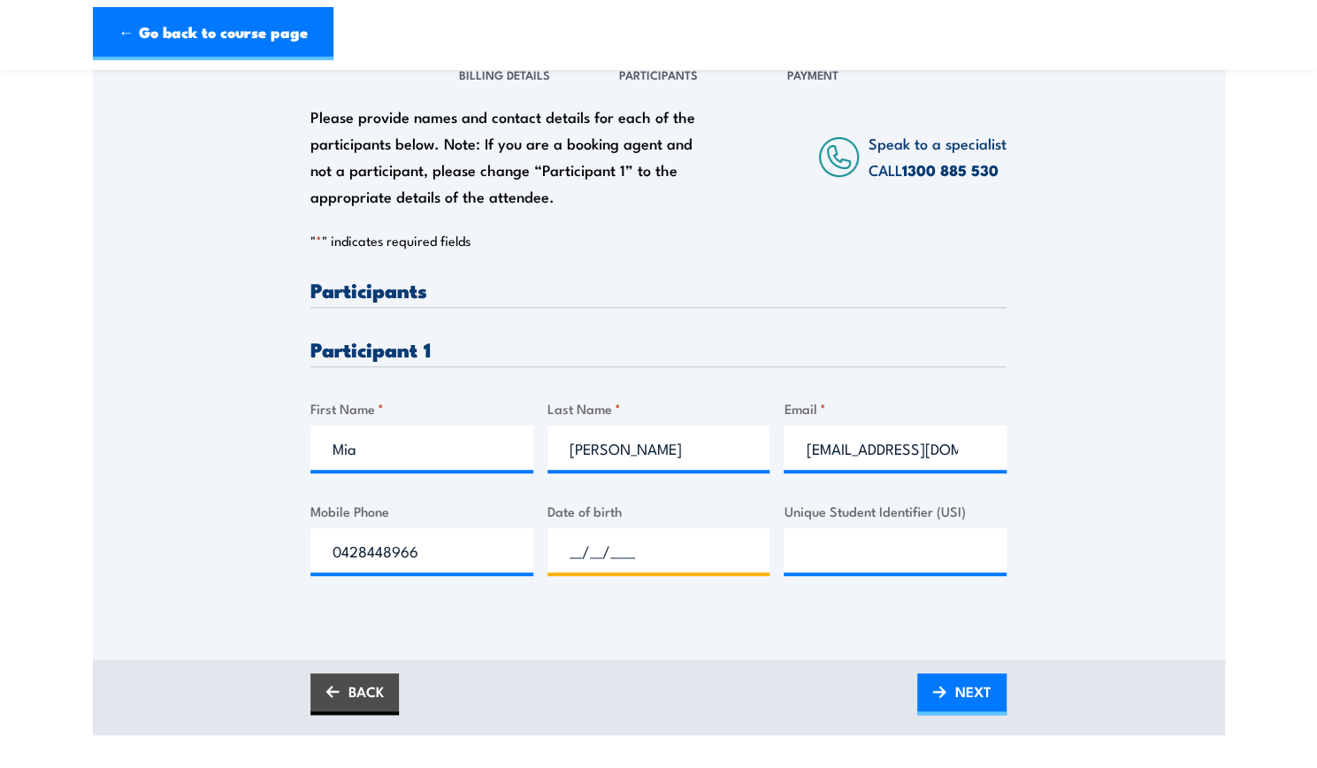
click at [618, 554] on input "__/__/____" at bounding box center [659, 550] width 223 height 44
type input "10/07/2006"
click at [852, 544] on input "Unique Student Identifier (USI)" at bounding box center [895, 550] width 223 height 44
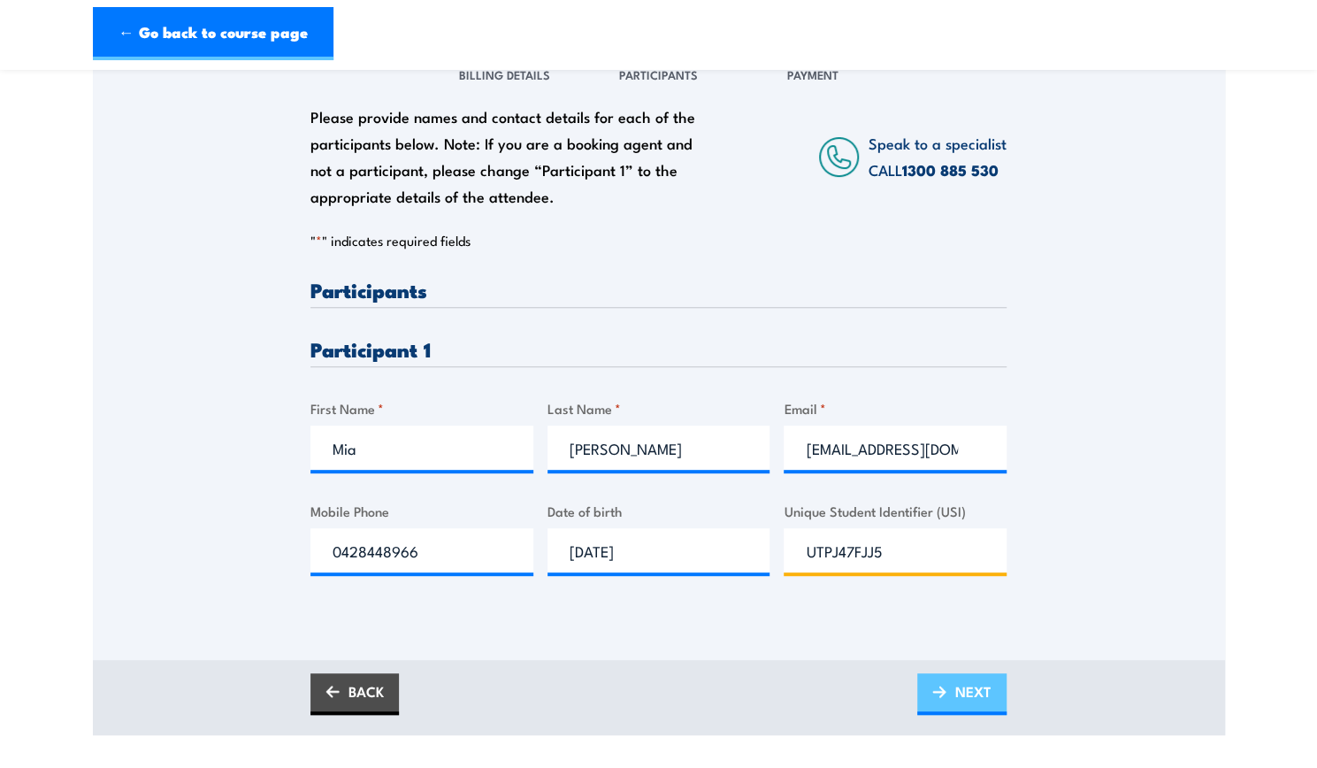
type input "UTPJ47FJJ5"
click at [952, 673] on link "NEXT" at bounding box center [961, 694] width 89 height 42
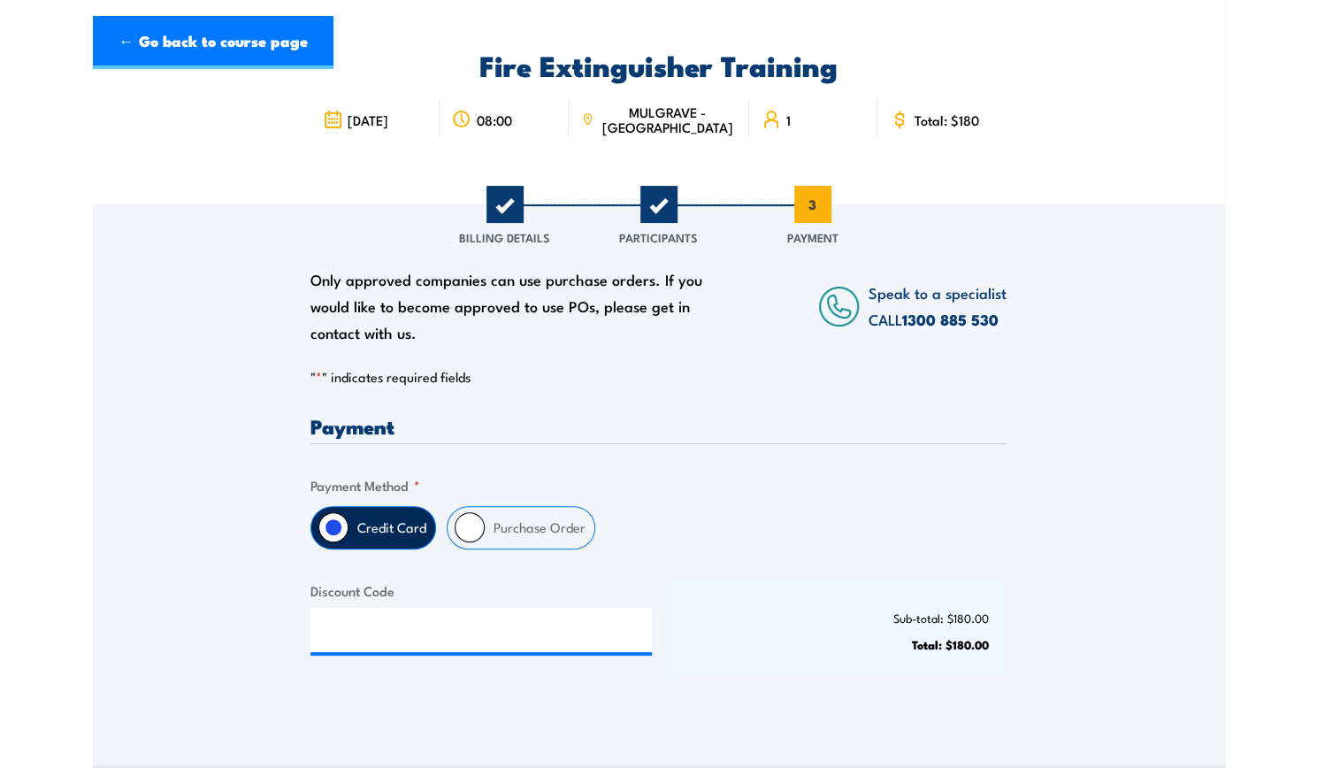
scroll to position [442, 0]
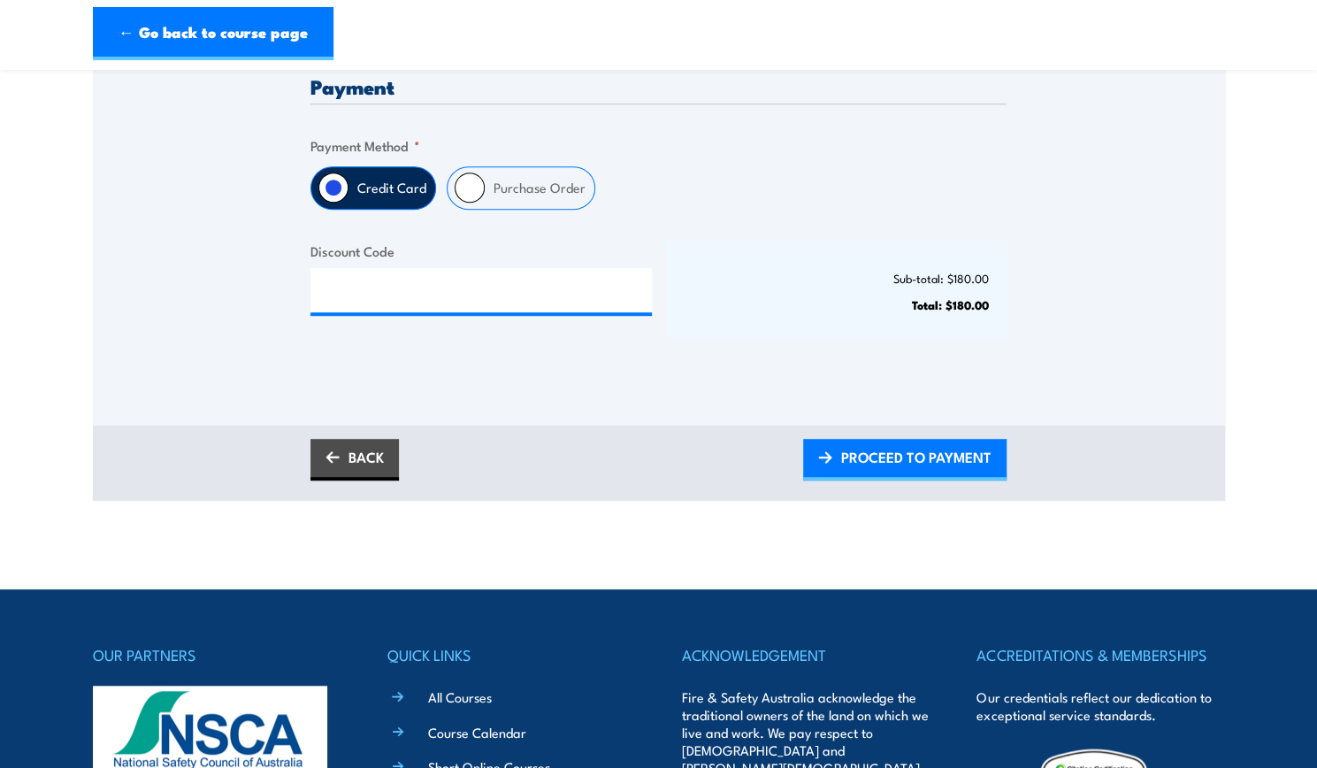
click at [479, 178] on input "Purchase Order" at bounding box center [470, 187] width 30 height 30
radio input "true"
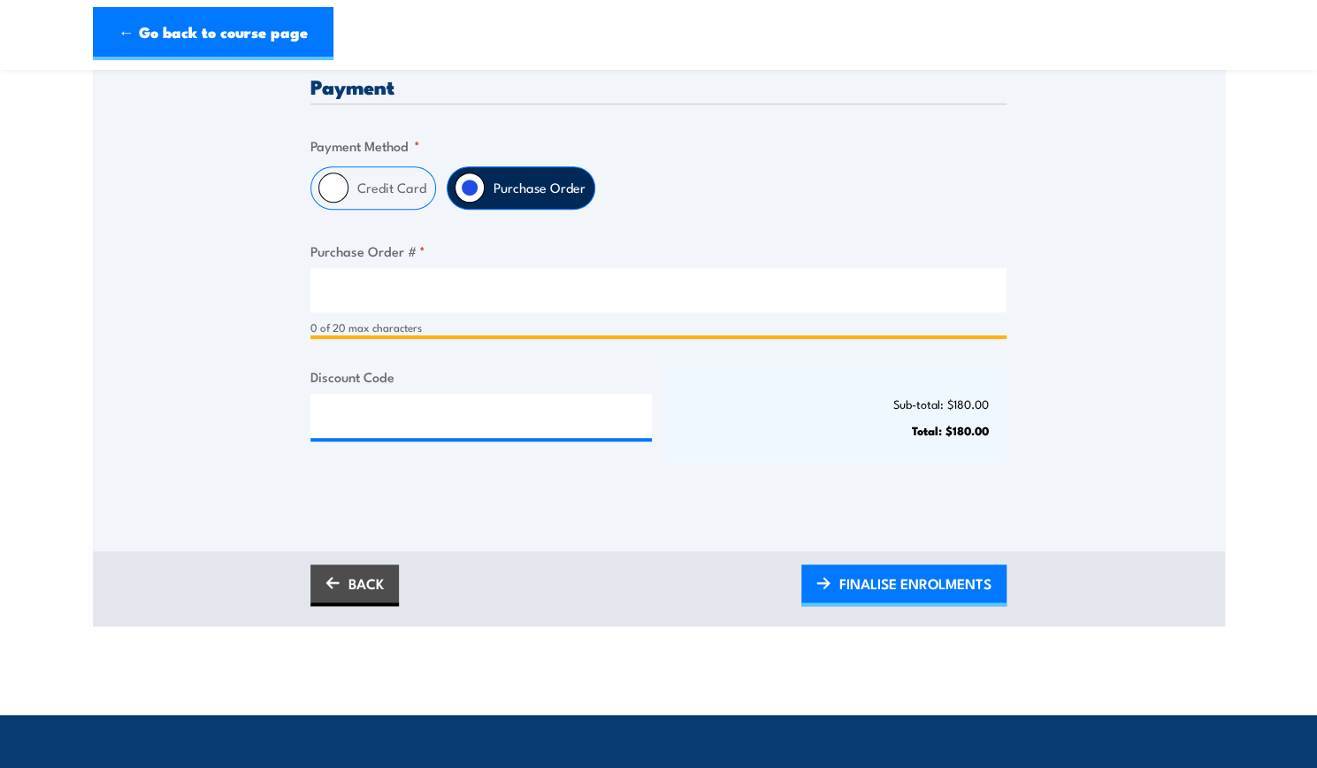
click at [414, 289] on input "Purchase Order # *" at bounding box center [658, 290] width 696 height 44
type input "miapayne"
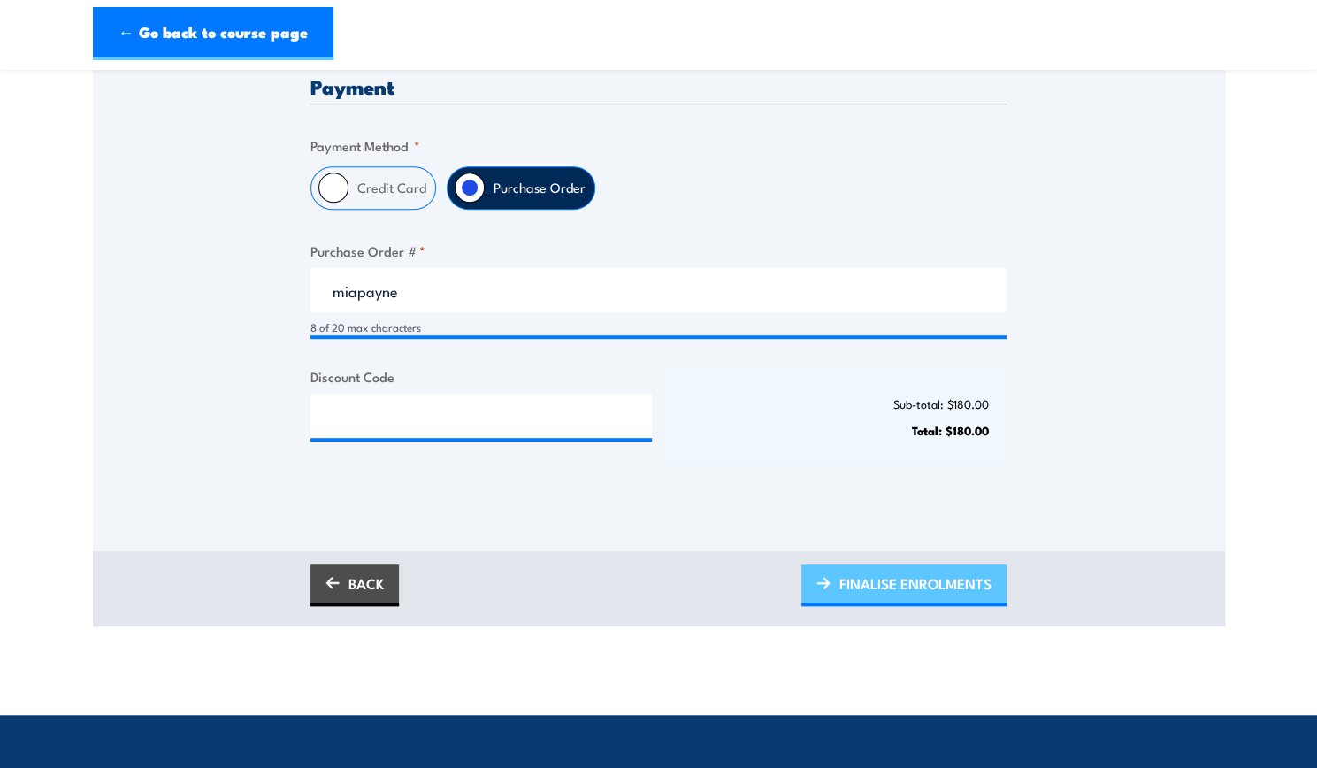
click at [907, 591] on span "FINALISE ENROLMENTS" at bounding box center [915, 583] width 152 height 47
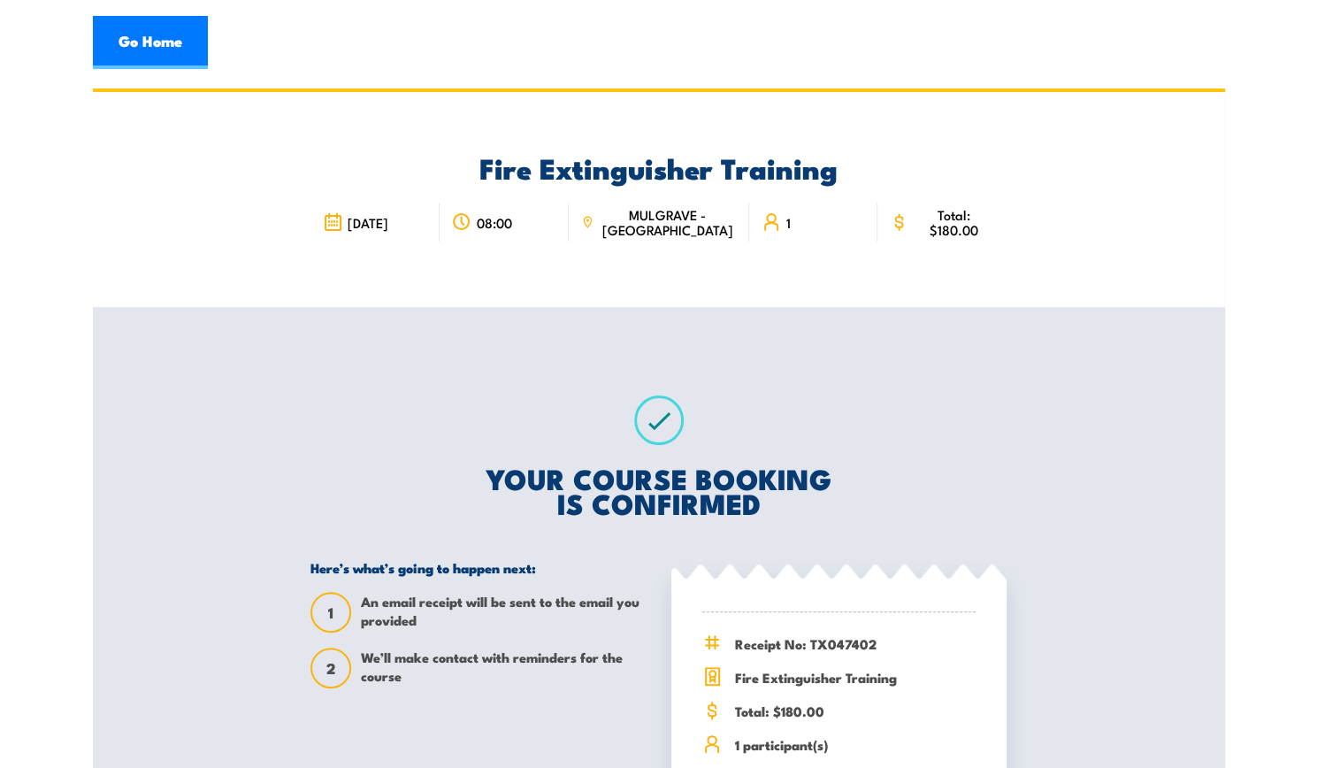
drag, startPoint x: 1217, startPoint y: 490, endPoint x: 1190, endPoint y: 483, distance: 28.3
click at [1190, 483] on div "Fire Extinguisher Training [DATE] 08:00 1" at bounding box center [659, 524] width 1132 height 872
